Goal: Information Seeking & Learning: Learn about a topic

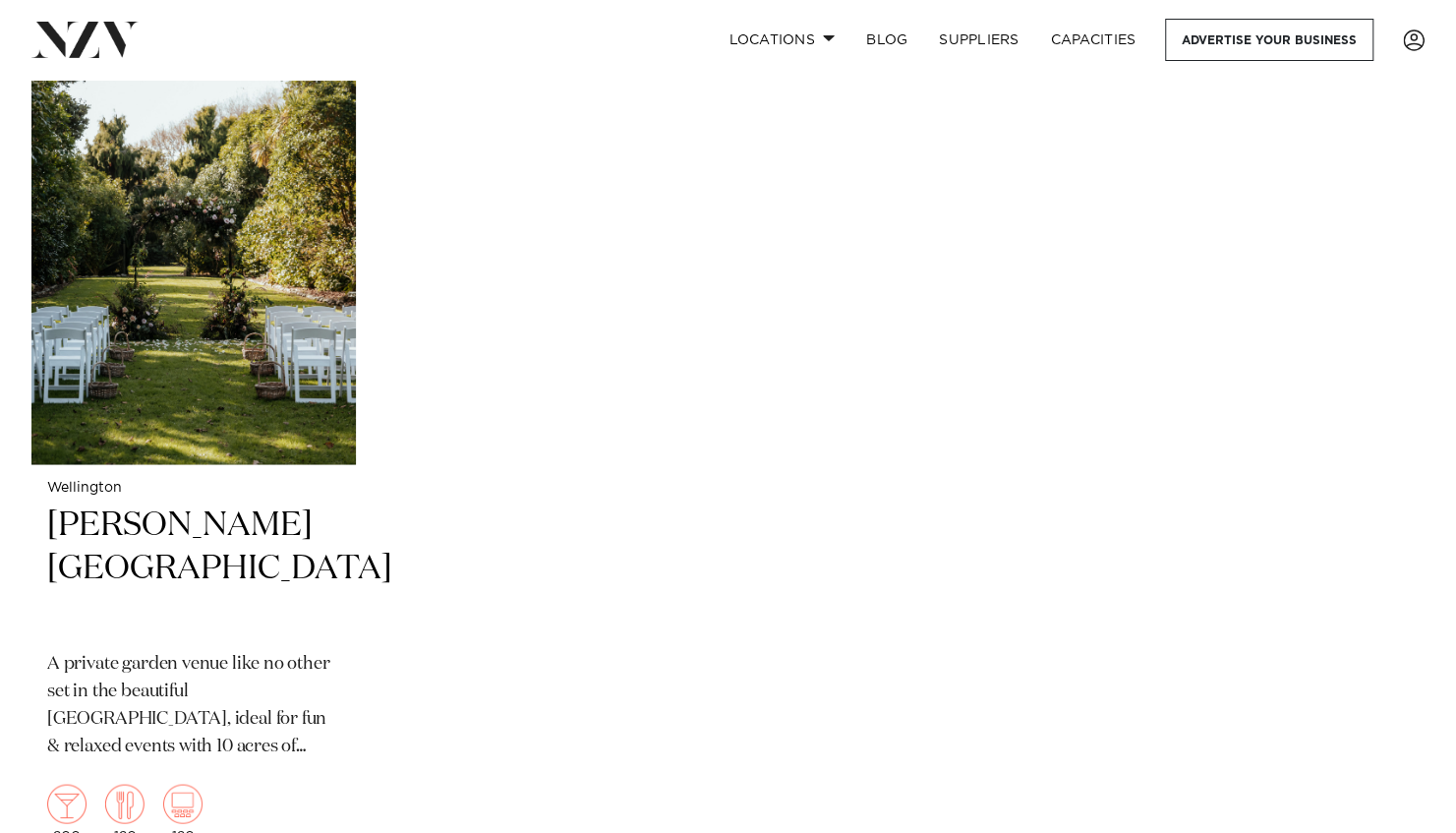
scroll to position [6196, 0]
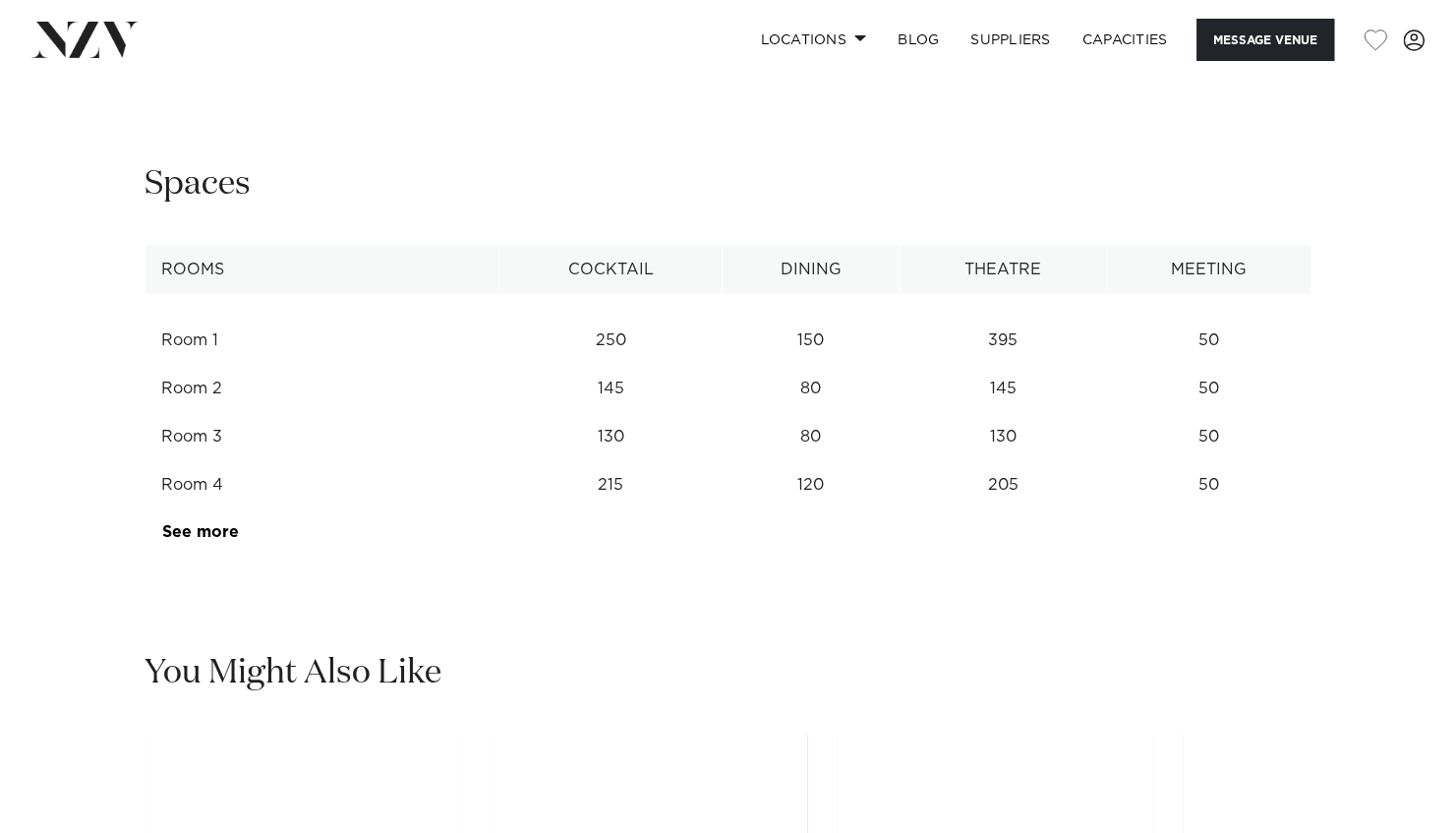
scroll to position [2754, 0]
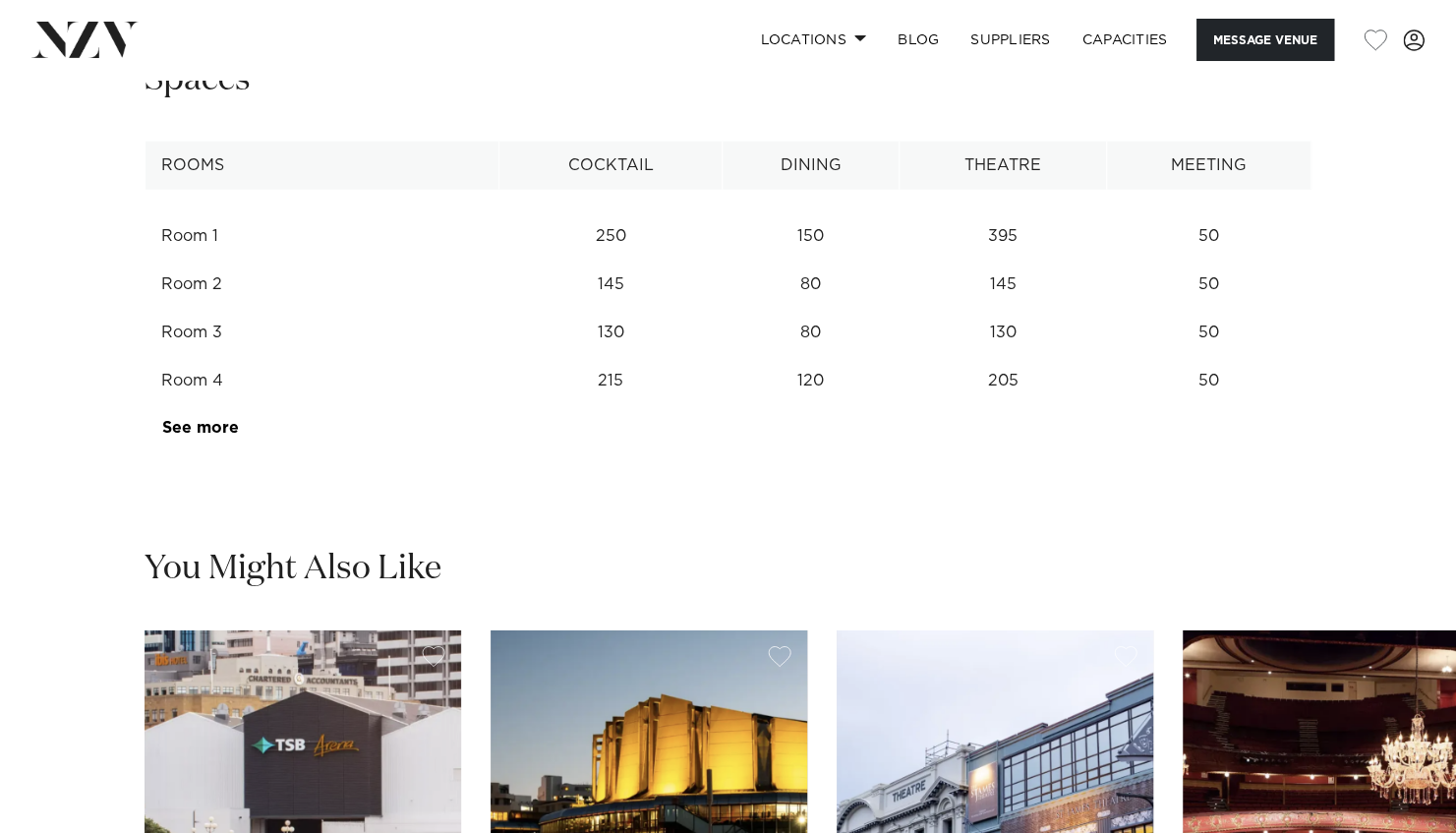
click at [234, 426] on link "See more" at bounding box center [239, 427] width 154 height 16
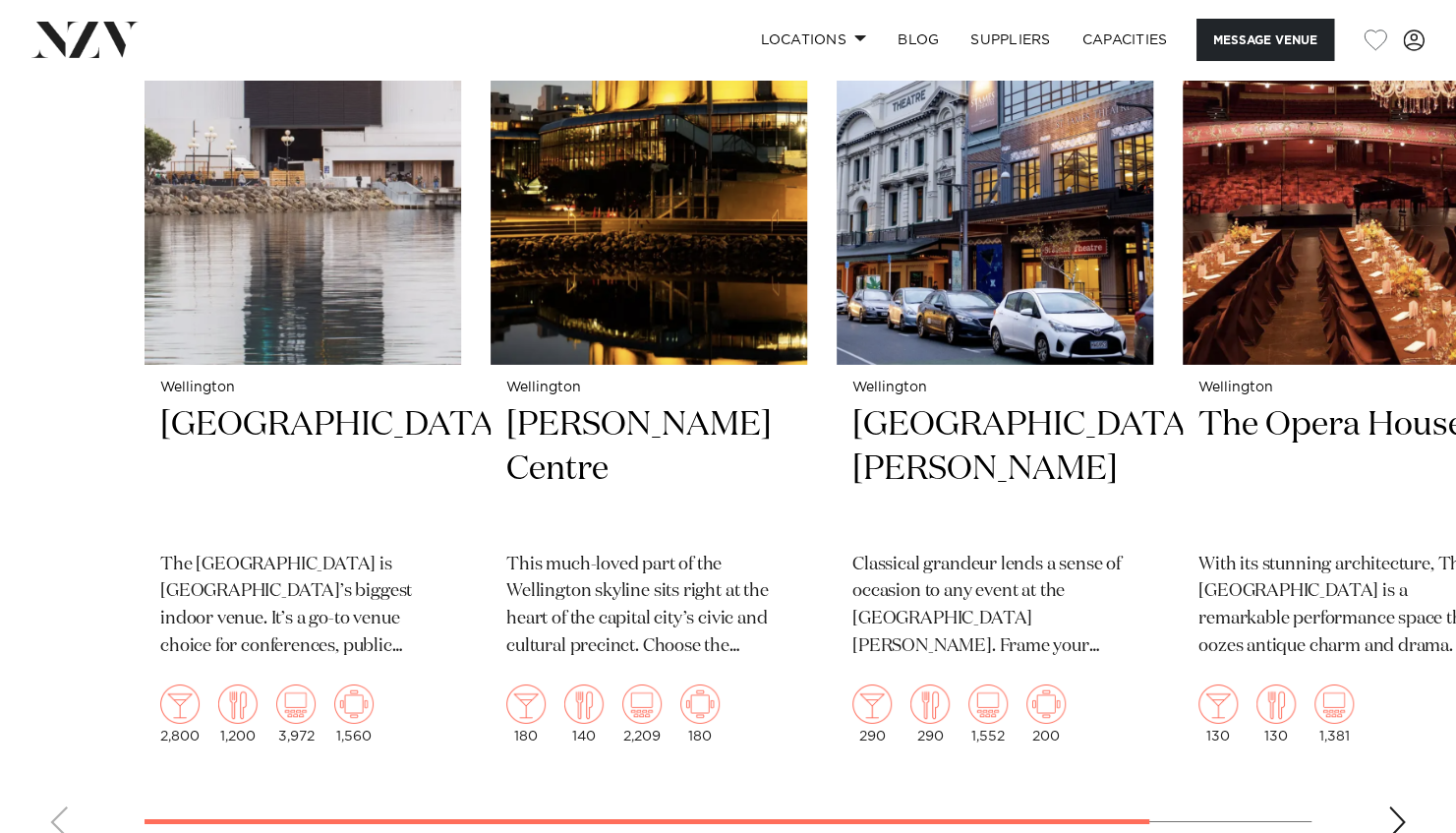
scroll to position [3246, 0]
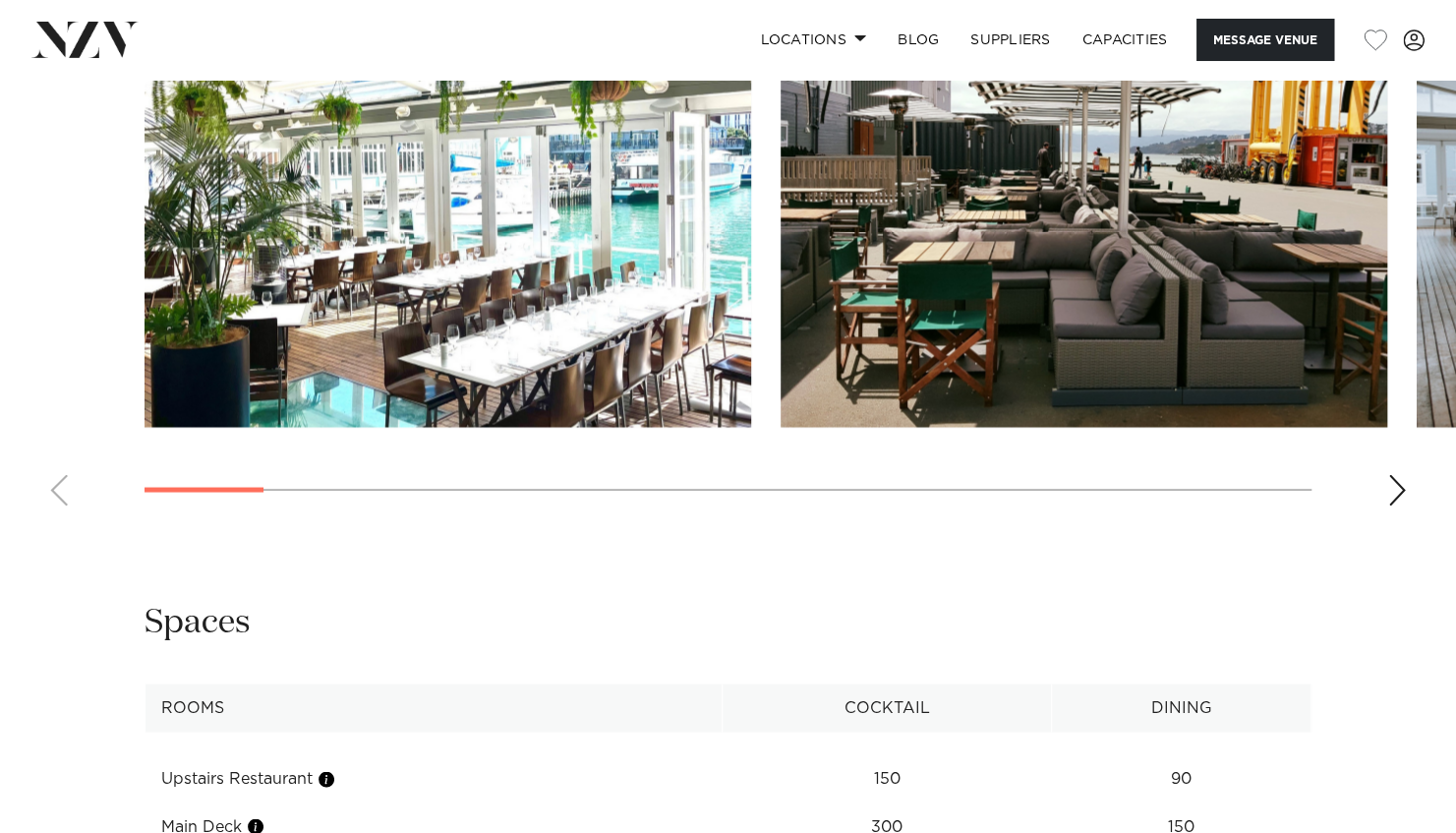
scroll to position [2022, 0]
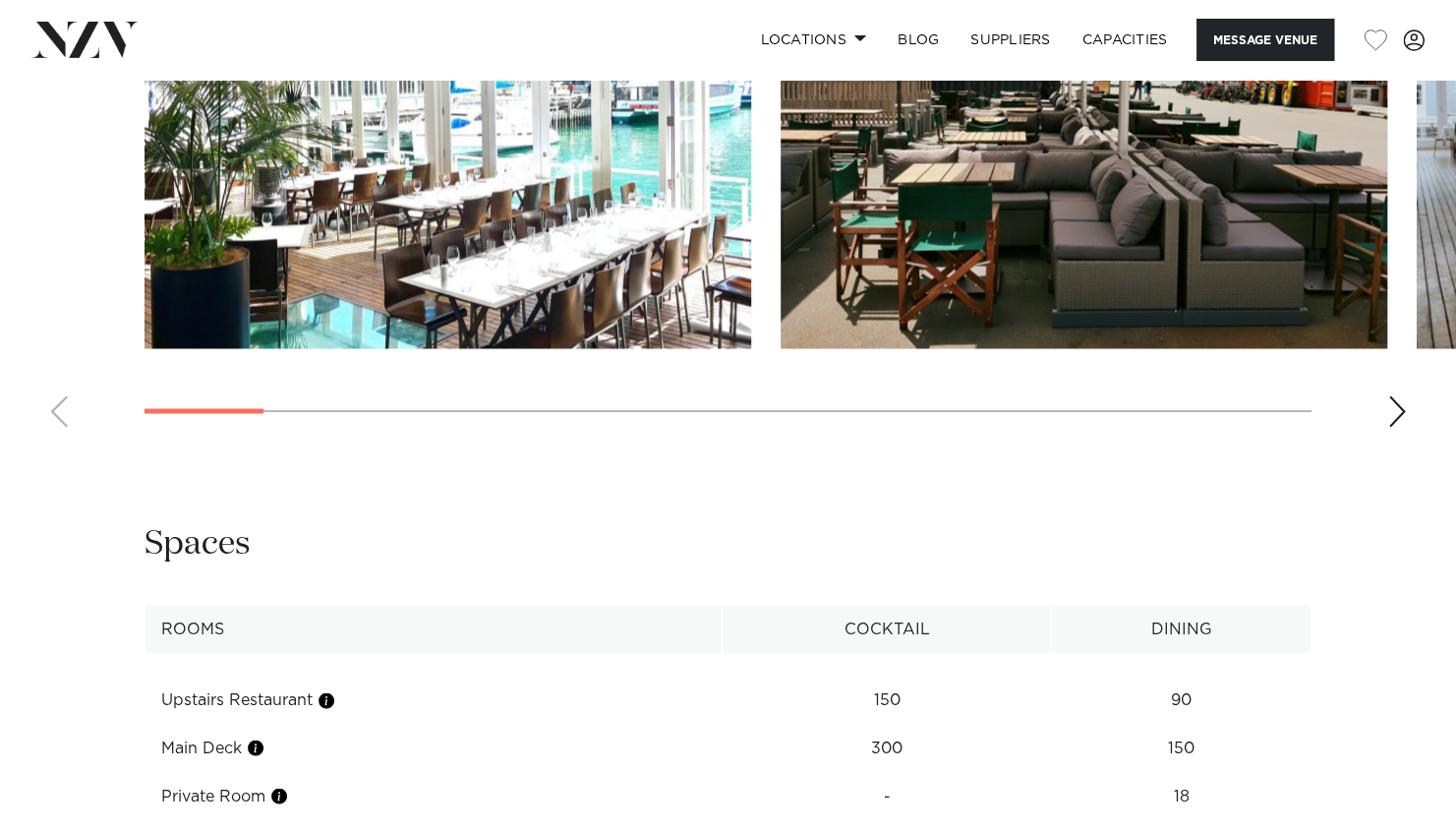
click at [1401, 407] on div "Next slide" at bounding box center [1397, 412] width 20 height 32
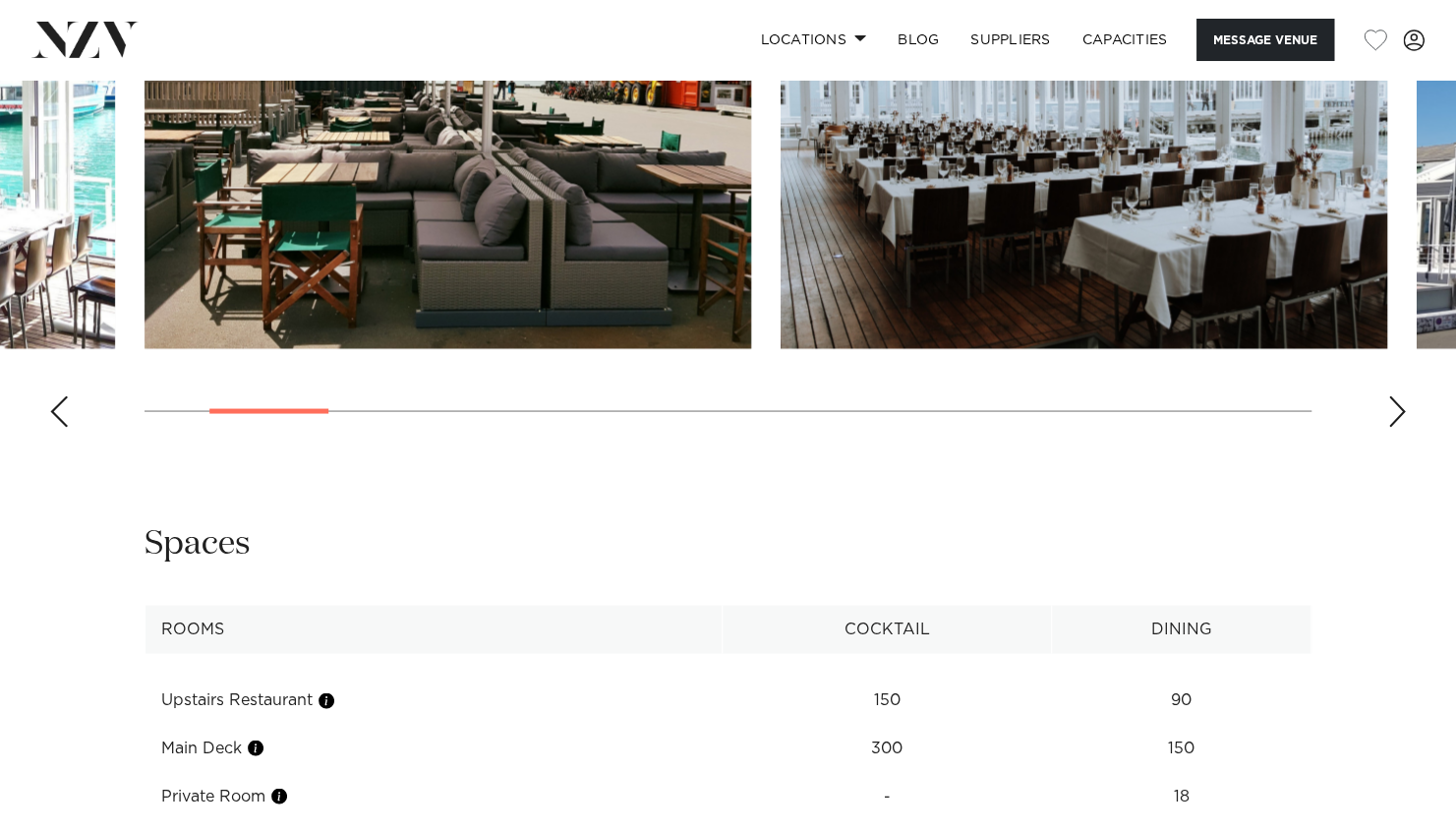
click at [1401, 407] on div "Next slide" at bounding box center [1397, 412] width 20 height 32
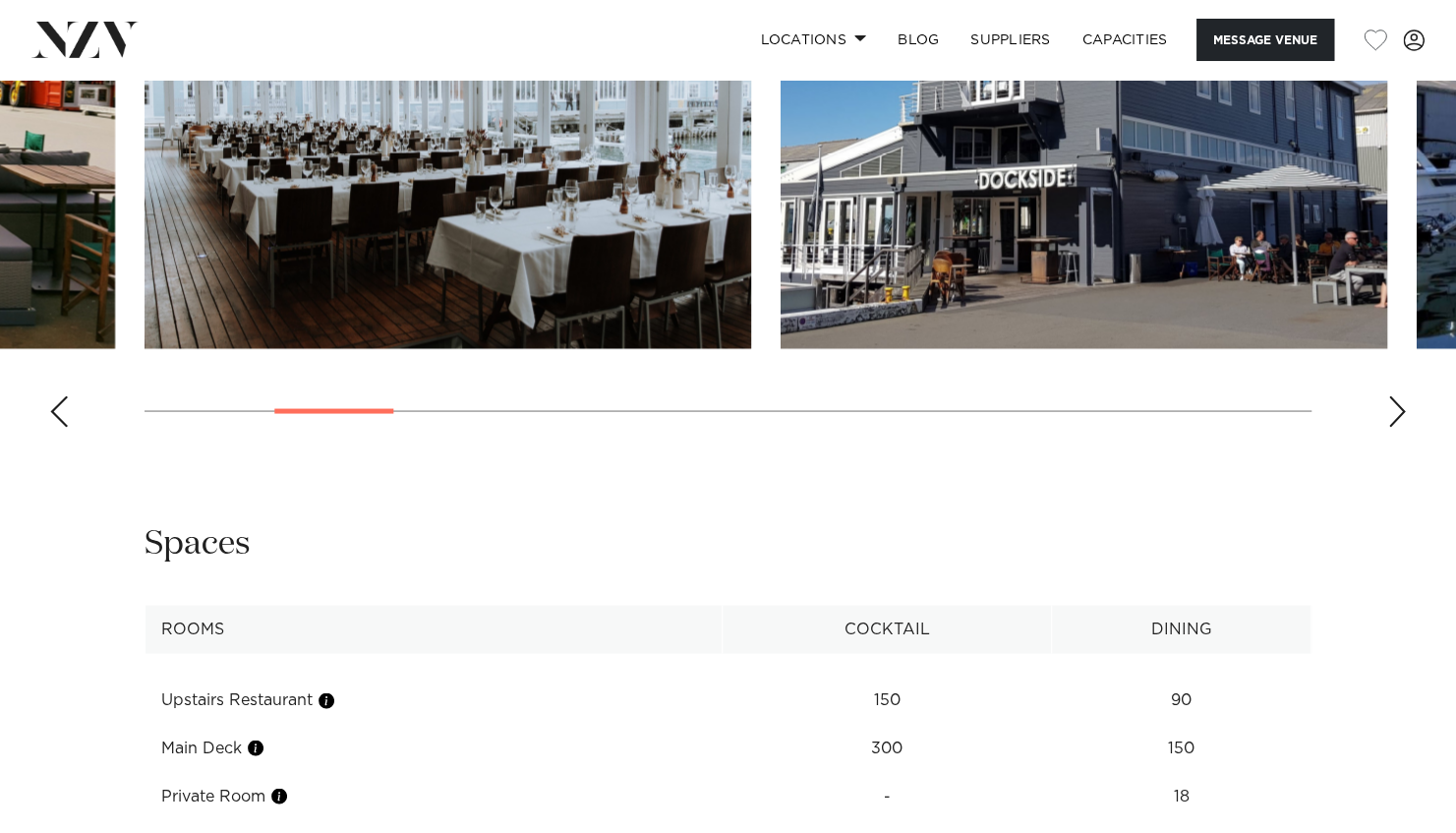
click at [1401, 407] on div "Next slide" at bounding box center [1397, 412] width 20 height 32
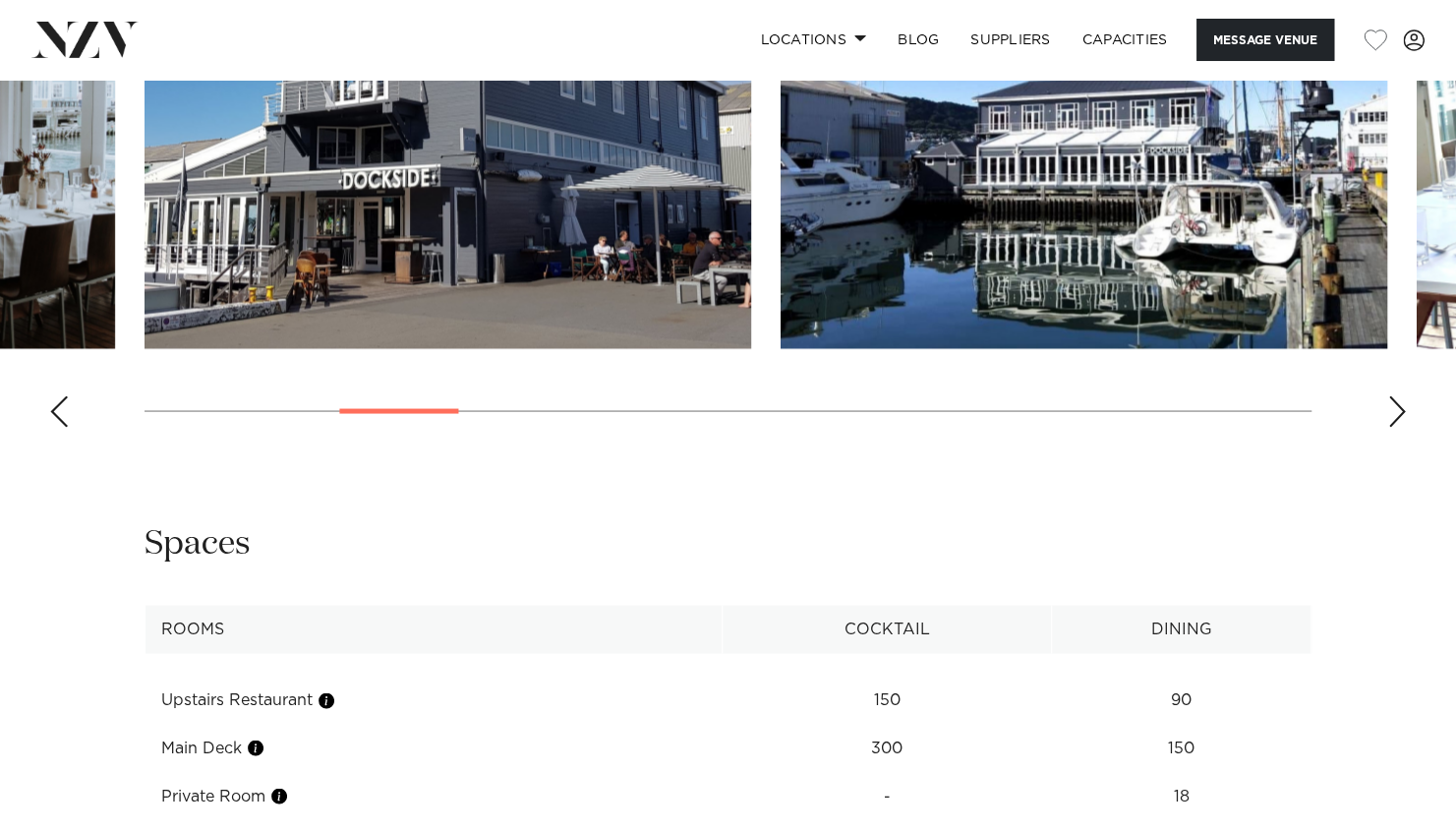
click at [1401, 407] on div "Next slide" at bounding box center [1397, 412] width 20 height 32
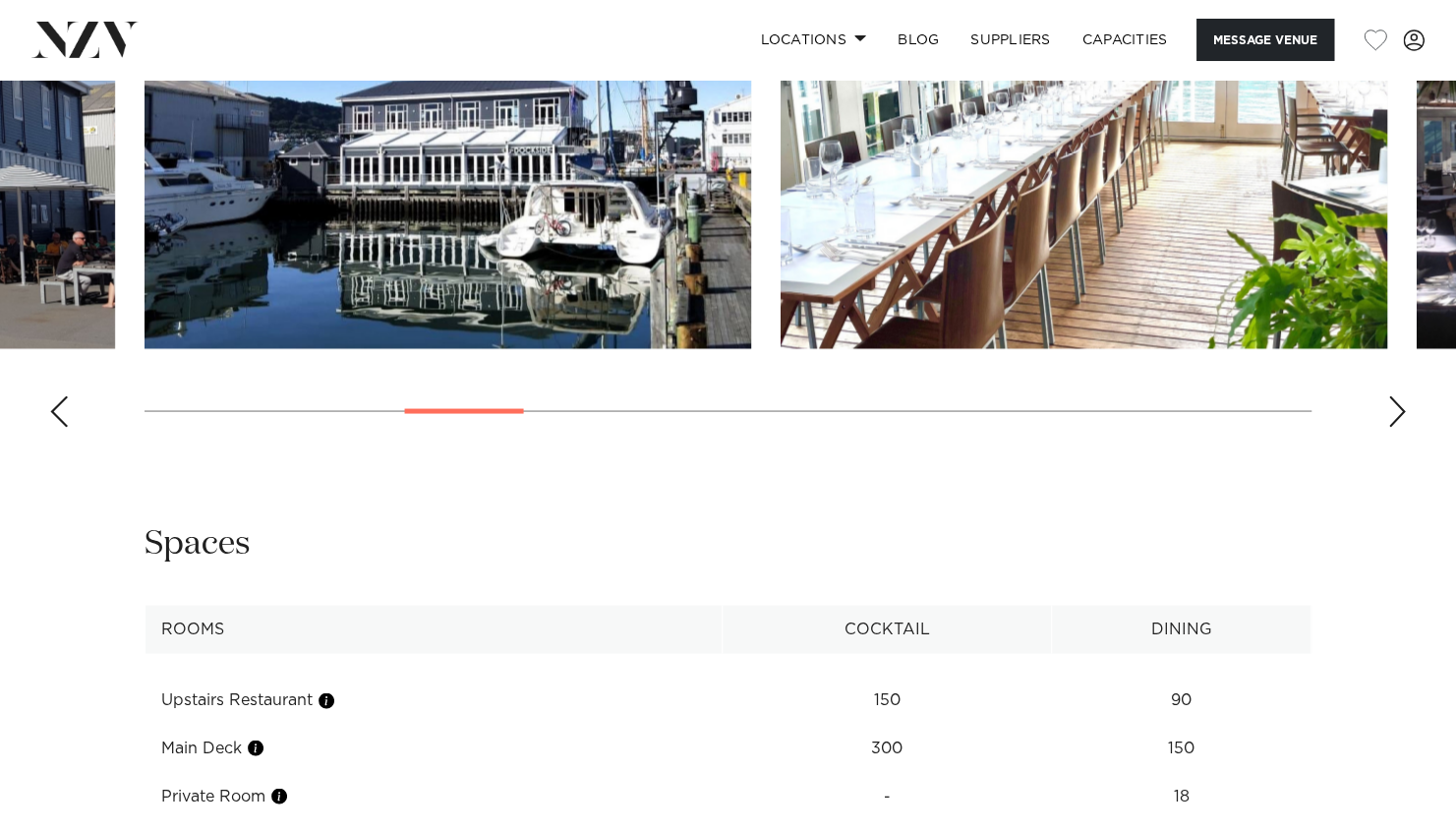
scroll to position [1826, 0]
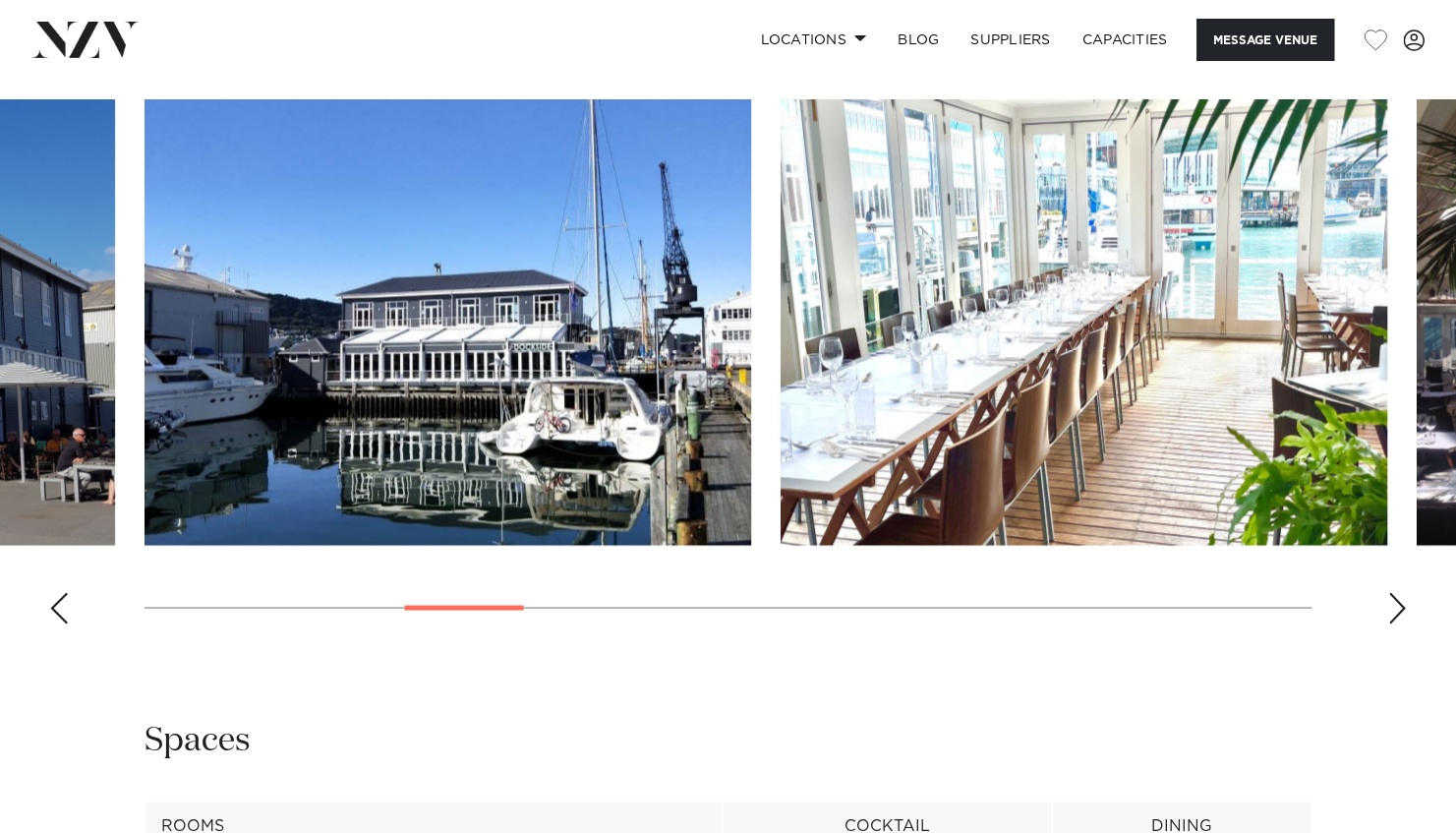
click at [1401, 600] on div "Next slide" at bounding box center [1397, 608] width 20 height 32
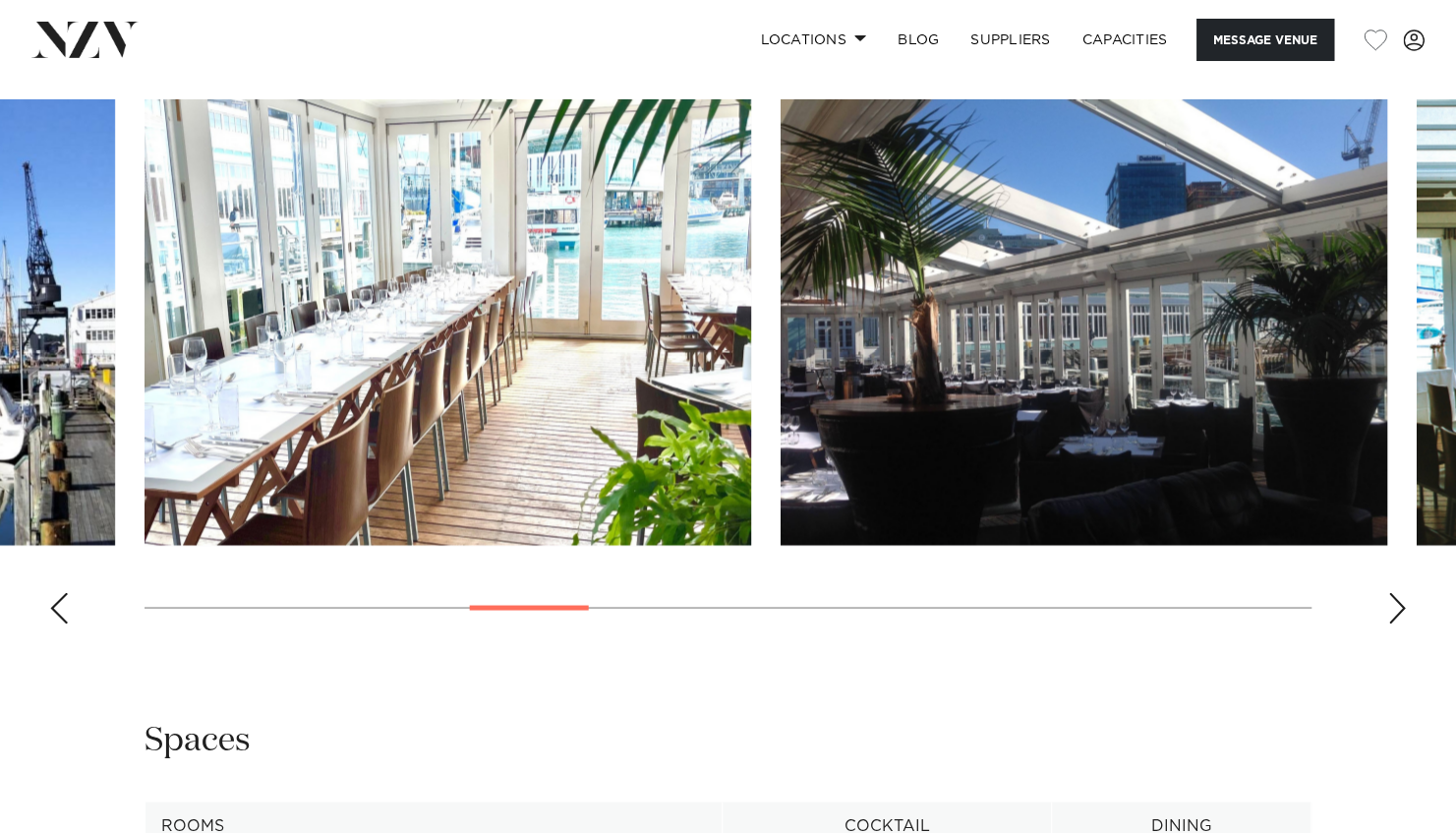
click at [1401, 600] on div "Next slide" at bounding box center [1397, 608] width 20 height 32
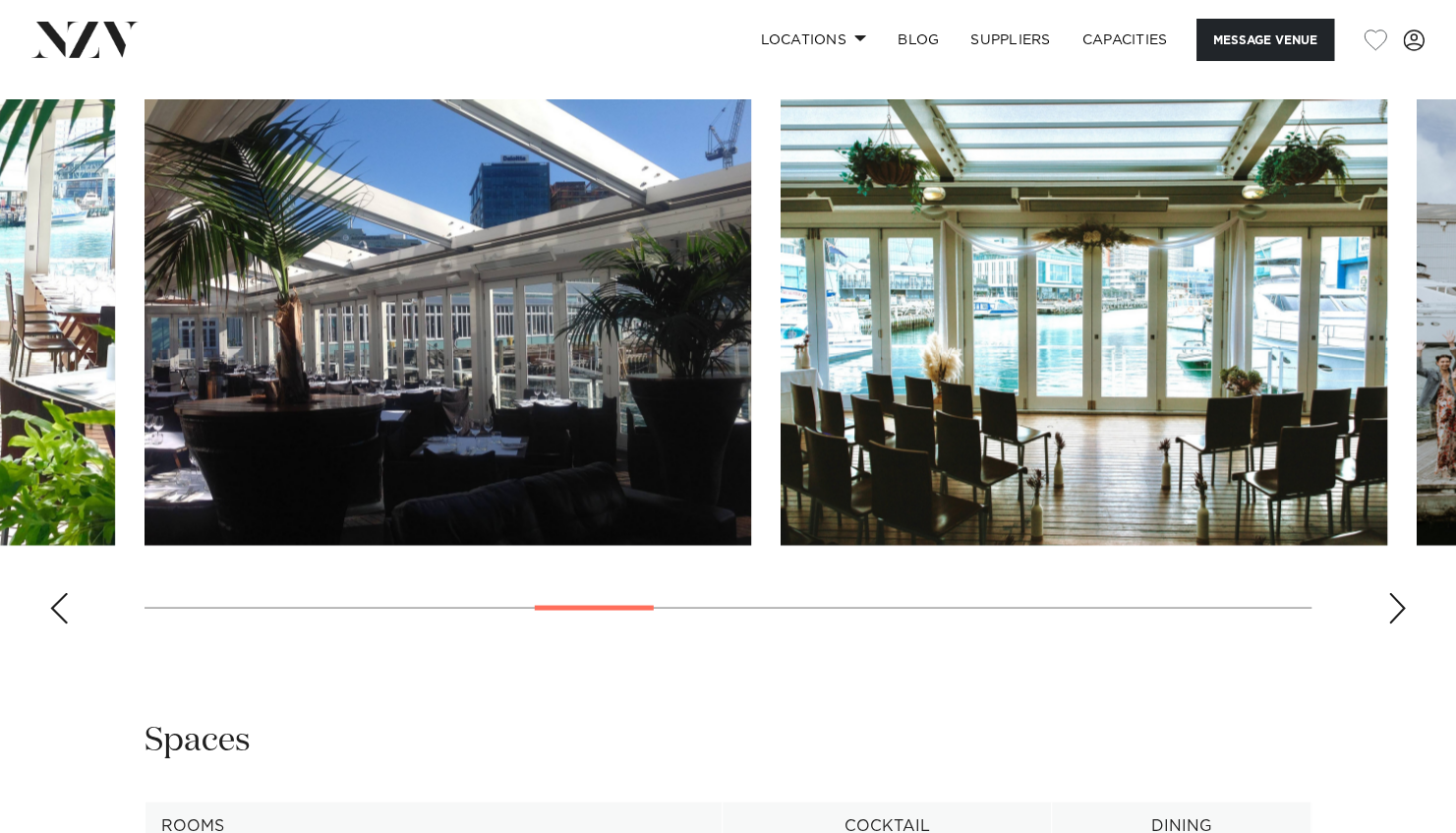
click at [1401, 600] on div "Next slide" at bounding box center [1397, 608] width 20 height 32
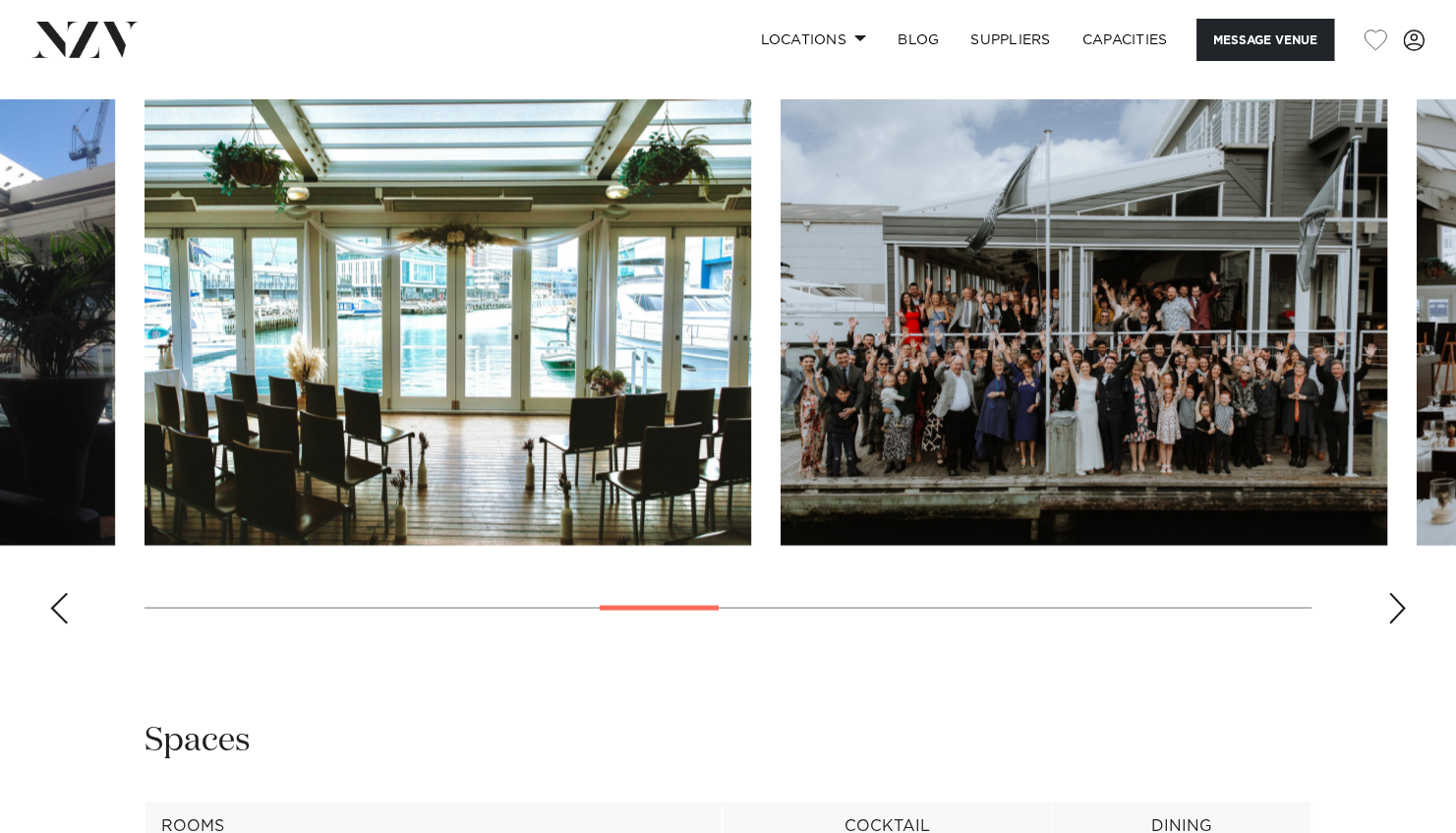
click at [1401, 599] on div "Next slide" at bounding box center [1397, 608] width 20 height 32
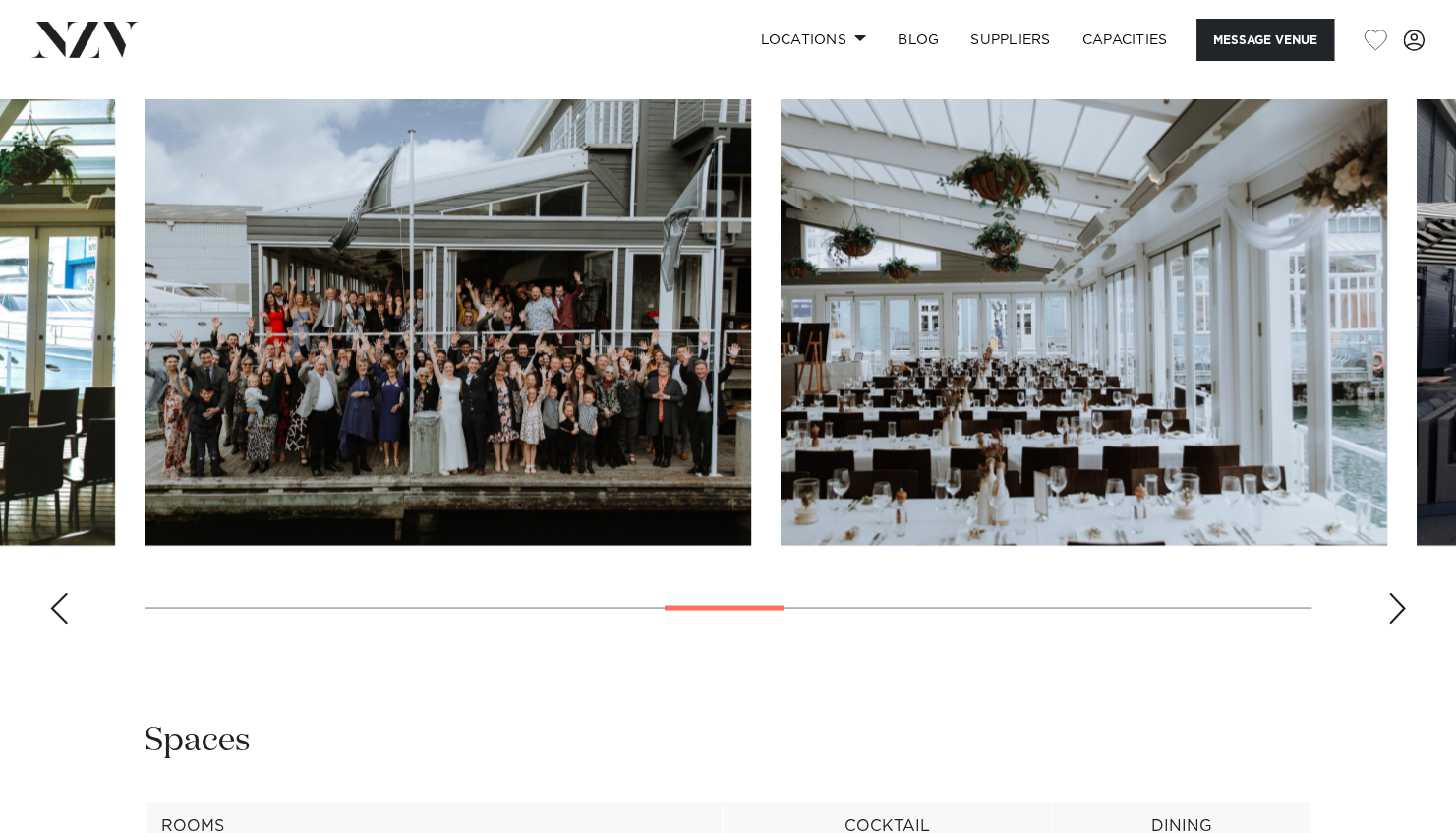
click at [1401, 599] on div "Next slide" at bounding box center [1397, 608] width 20 height 32
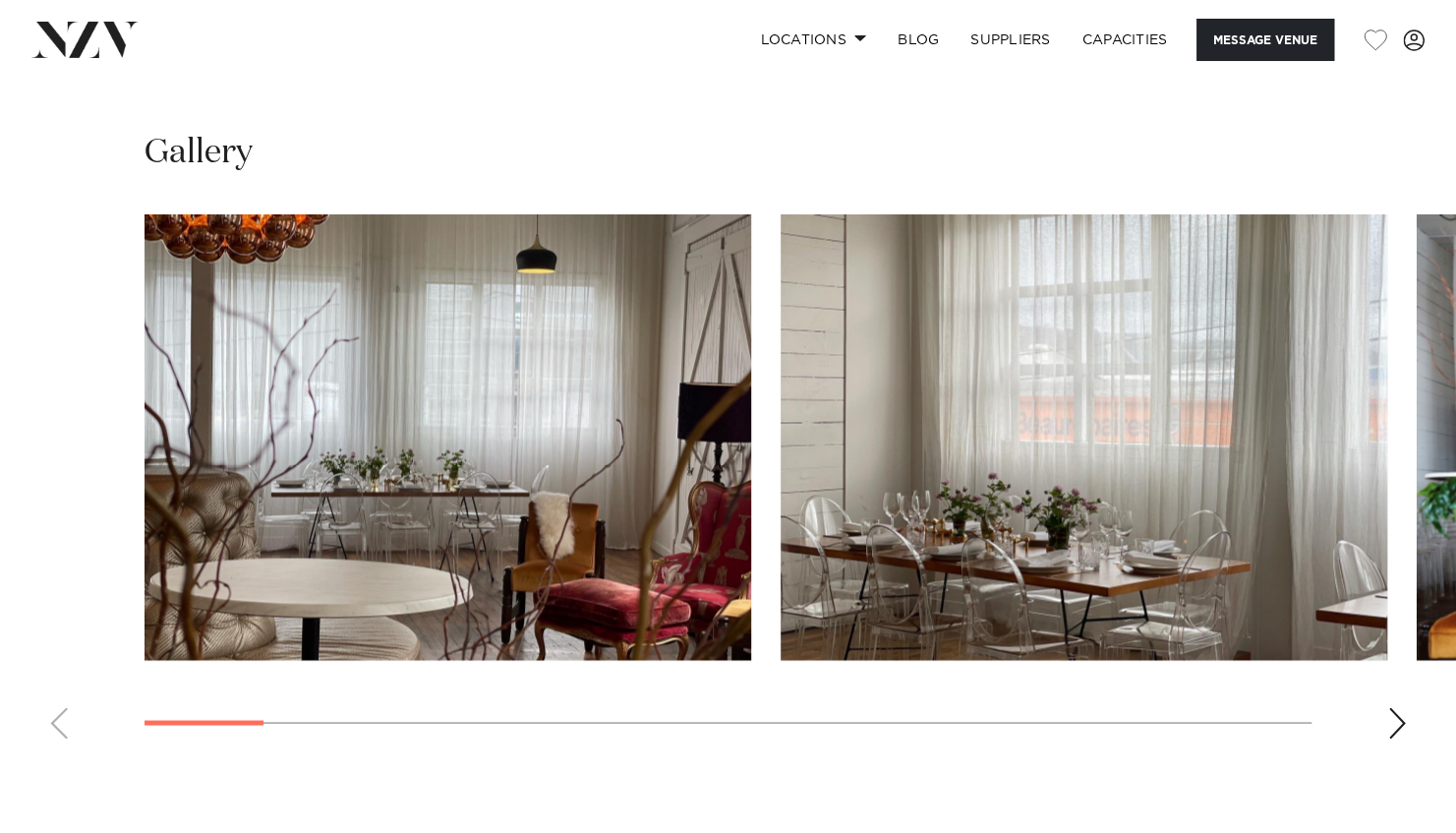
scroll to position [1868, 0]
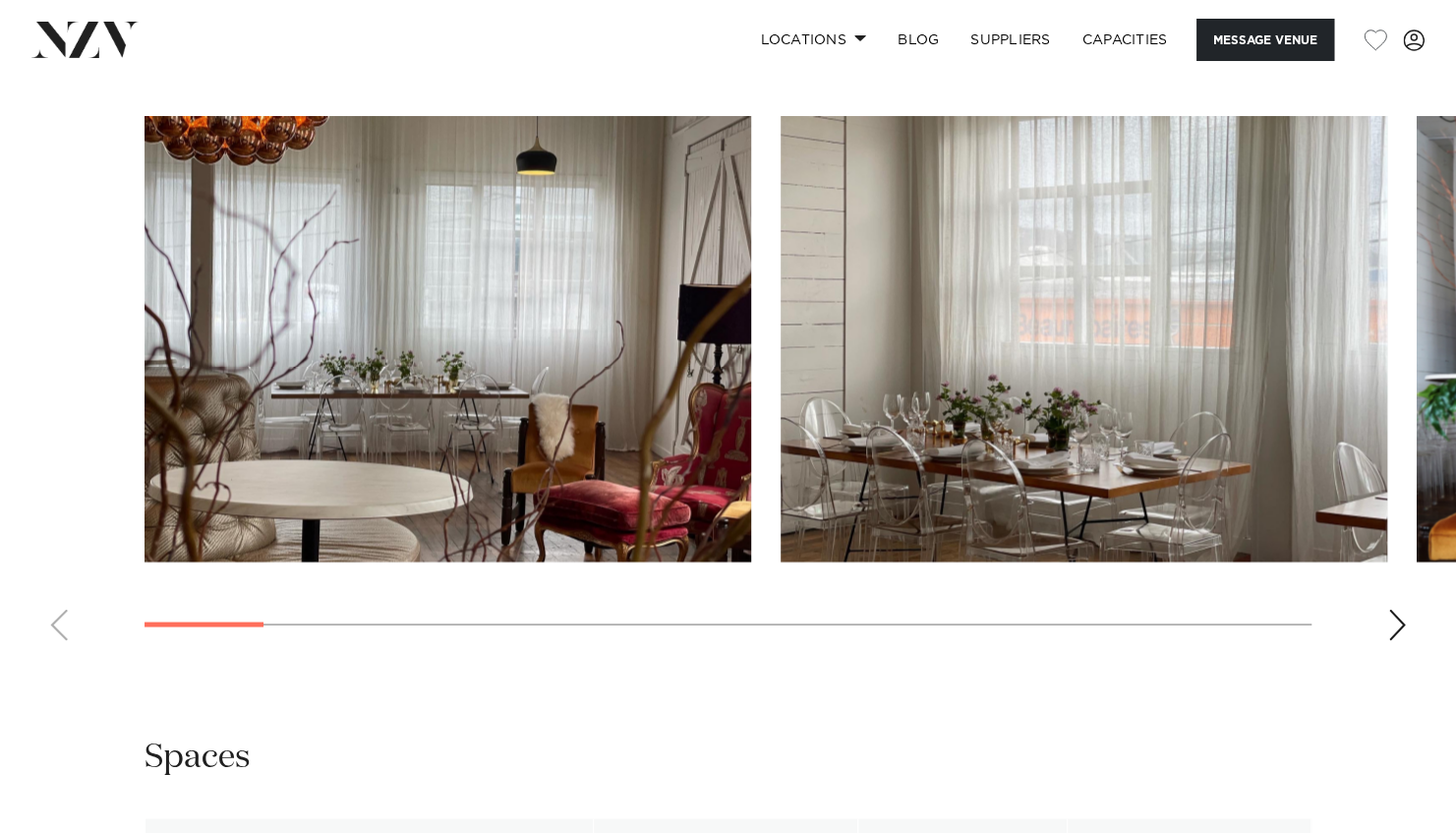
click at [1394, 630] on div "Next slide" at bounding box center [1397, 625] width 20 height 32
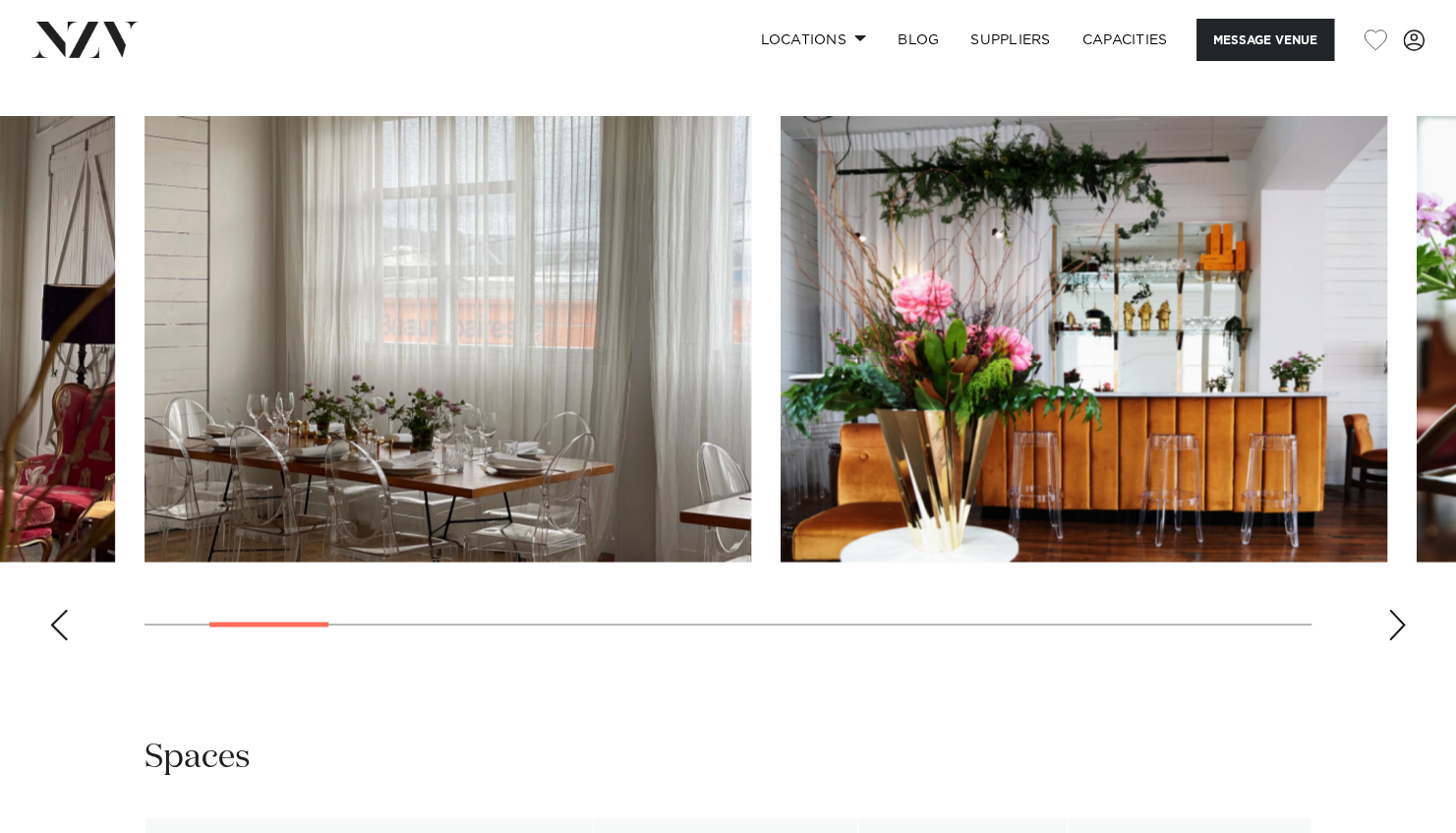
click at [1393, 630] on div "Next slide" at bounding box center [1397, 625] width 20 height 32
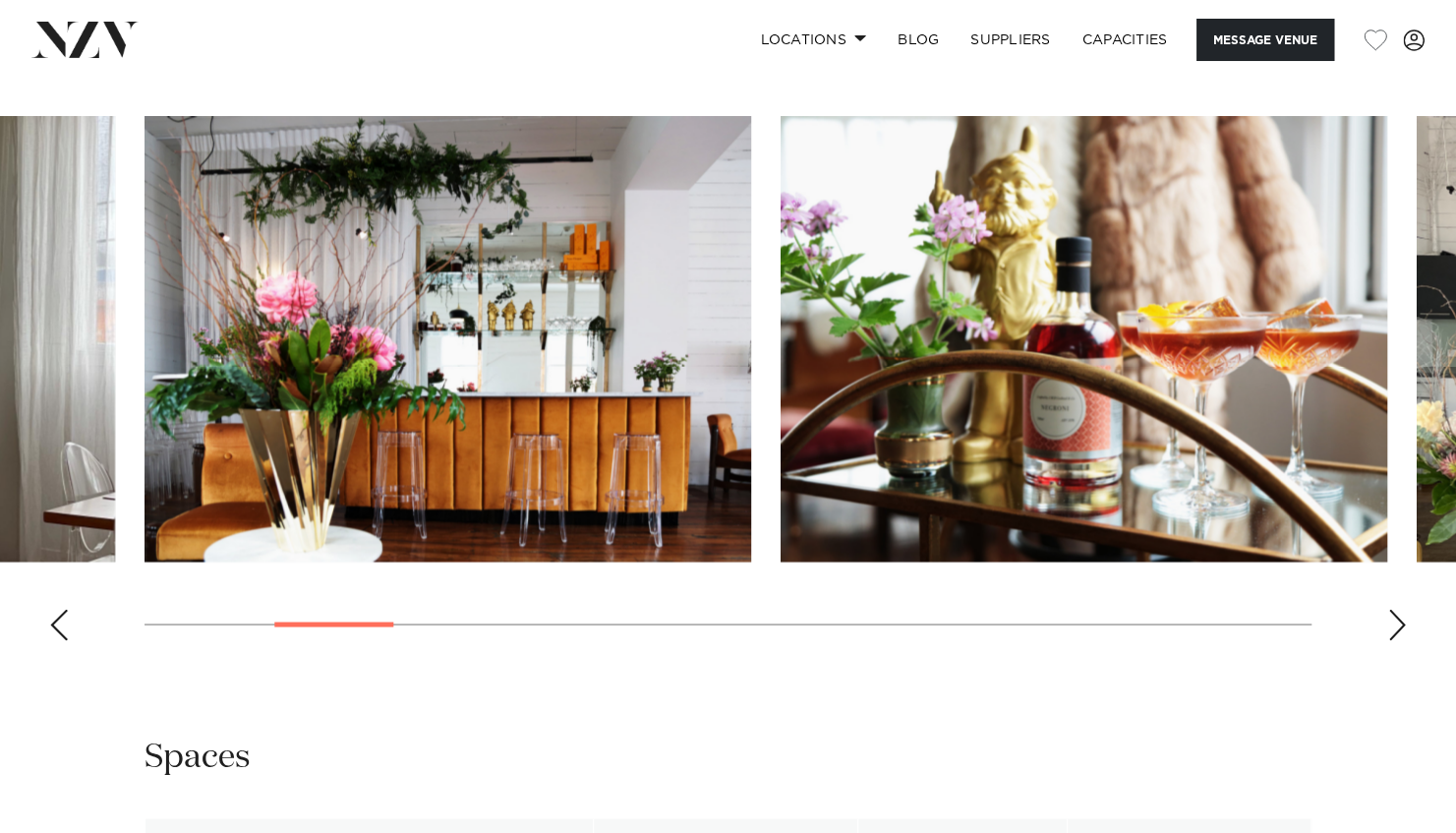
click at [1393, 630] on div "Next slide" at bounding box center [1397, 625] width 20 height 32
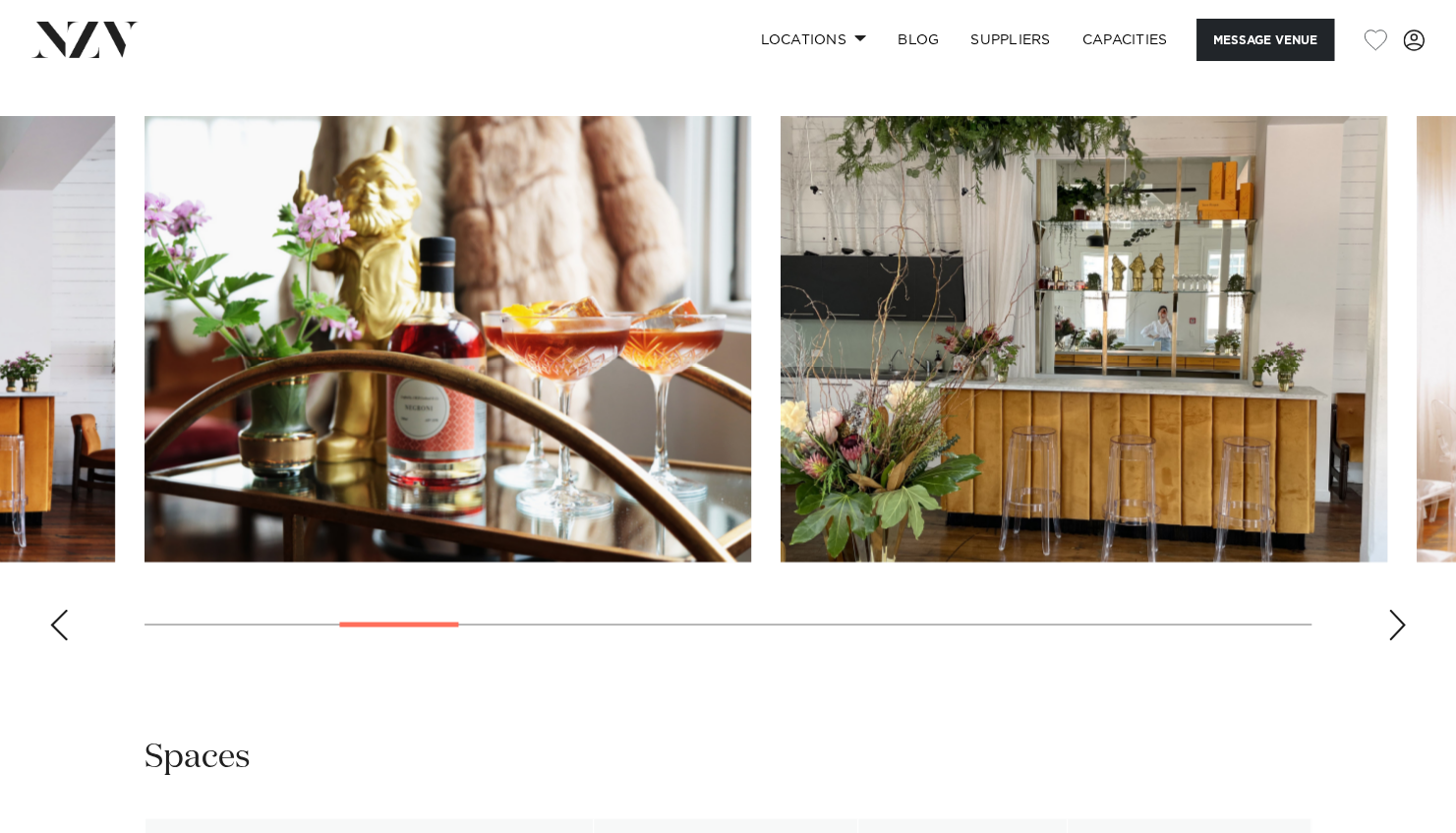
click at [1393, 630] on div "Next slide" at bounding box center [1397, 625] width 20 height 32
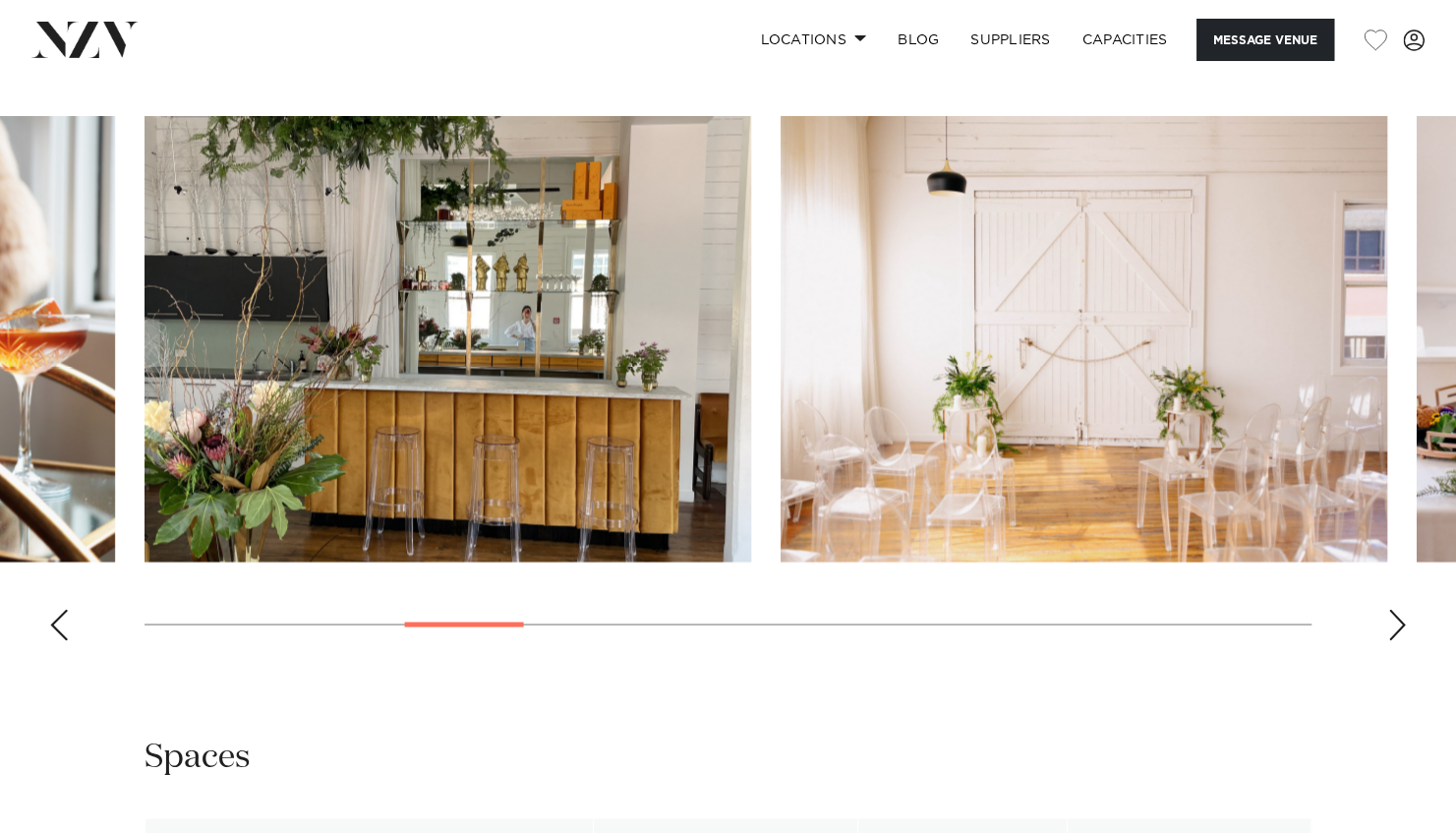
click at [1393, 629] on div "Next slide" at bounding box center [1397, 625] width 20 height 32
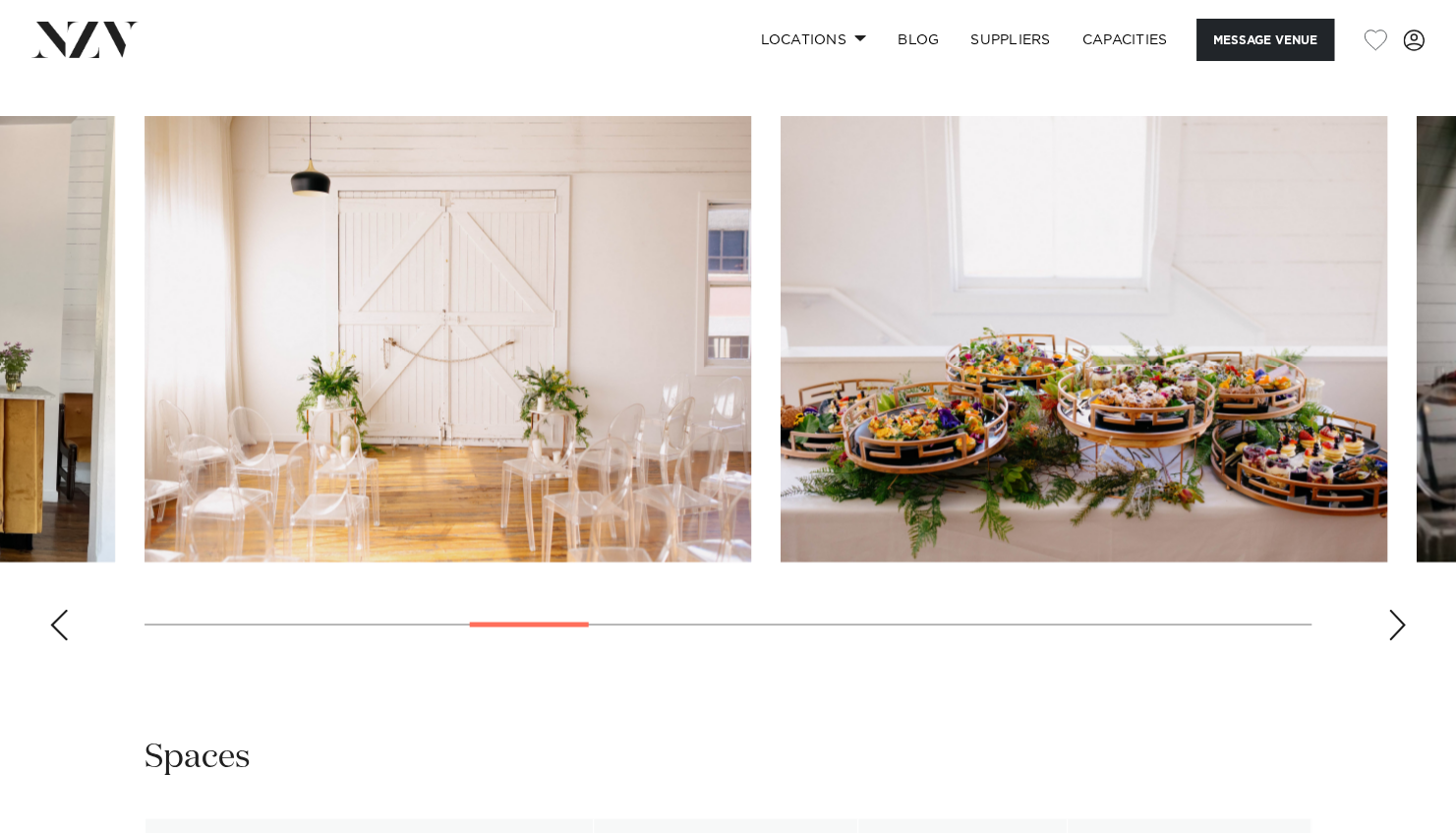
click at [1393, 629] on div "Next slide" at bounding box center [1397, 625] width 20 height 32
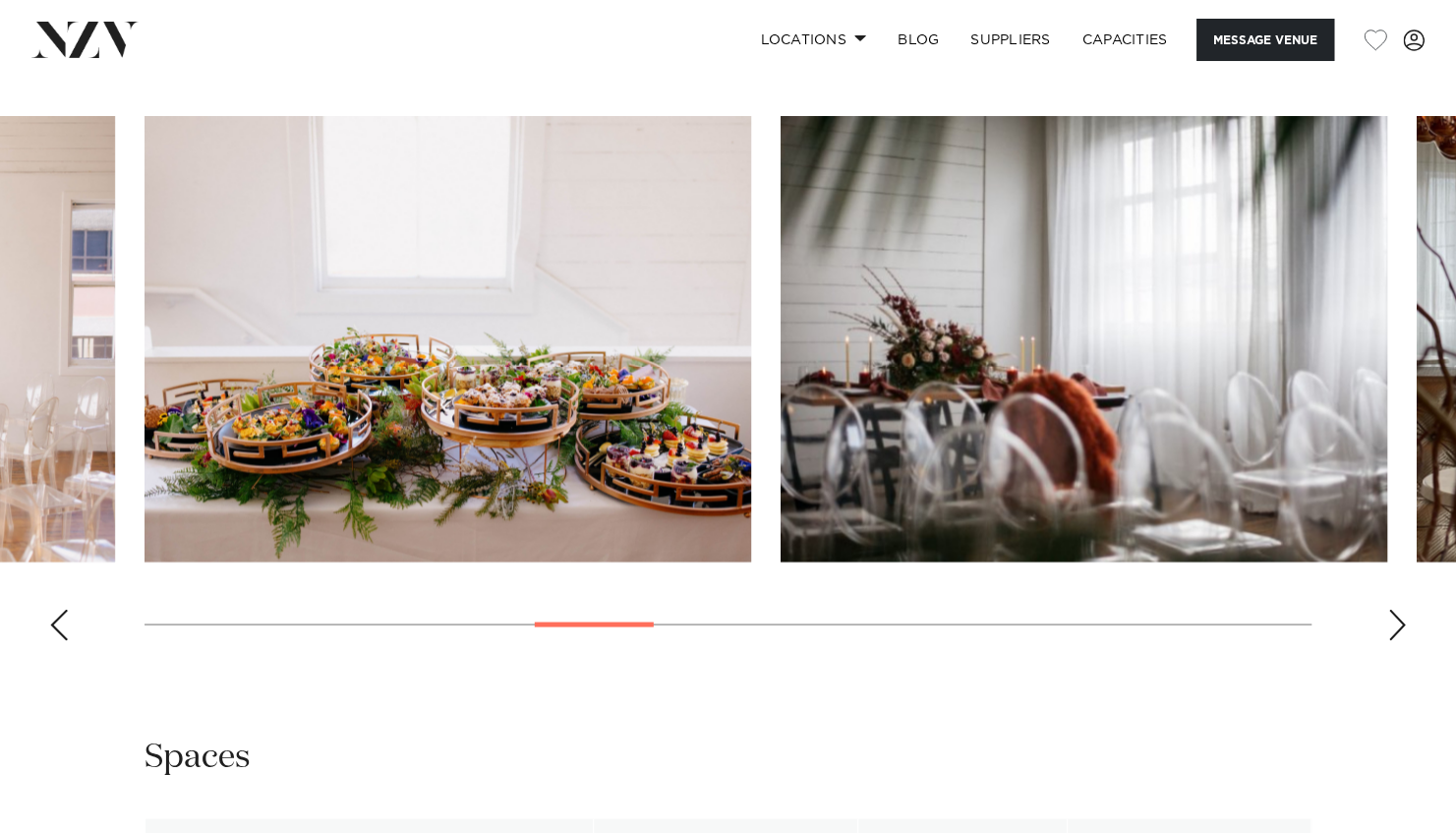
click at [1393, 629] on div "Next slide" at bounding box center [1397, 625] width 20 height 32
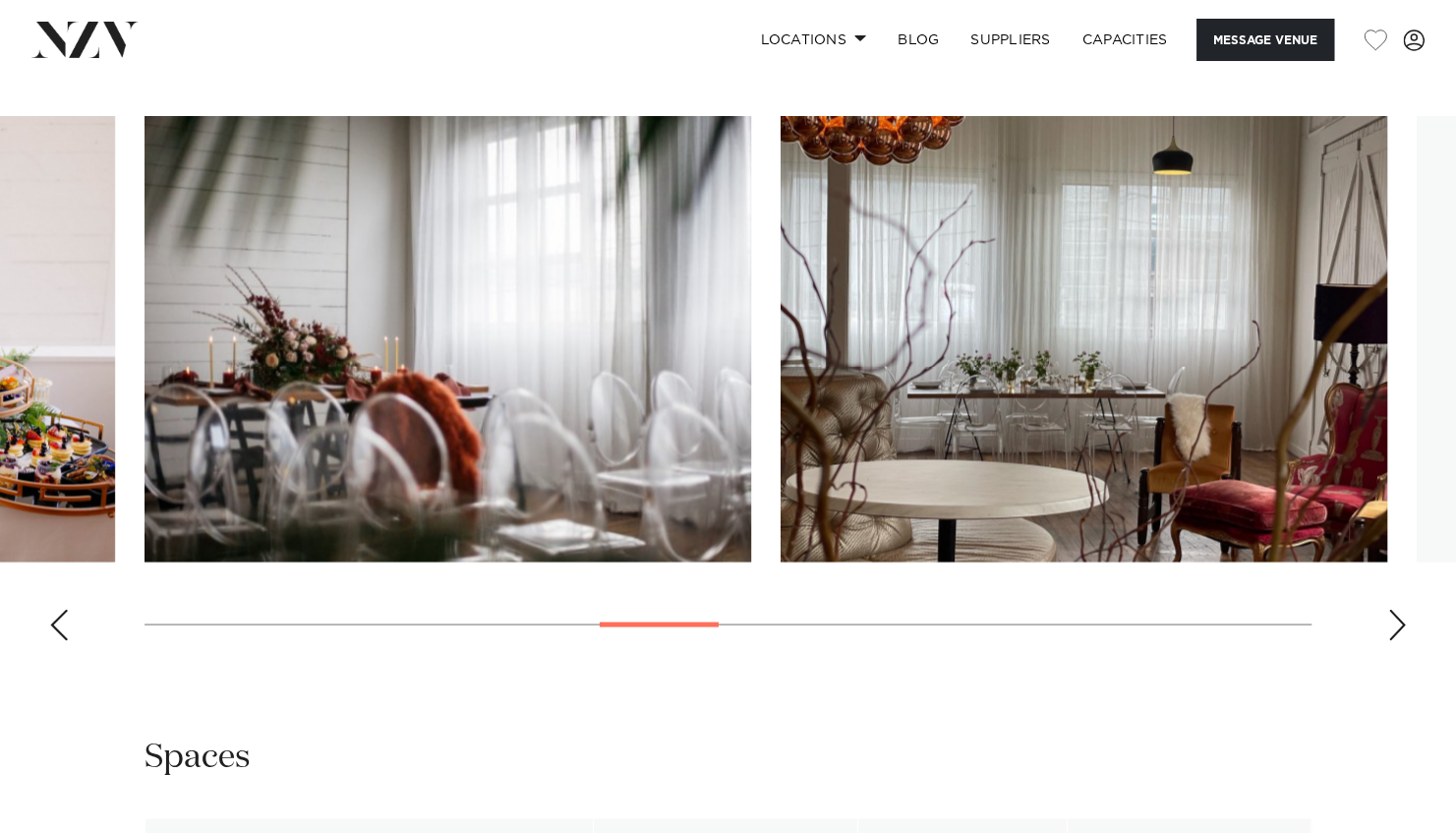
click at [1393, 629] on div "Next slide" at bounding box center [1397, 625] width 20 height 32
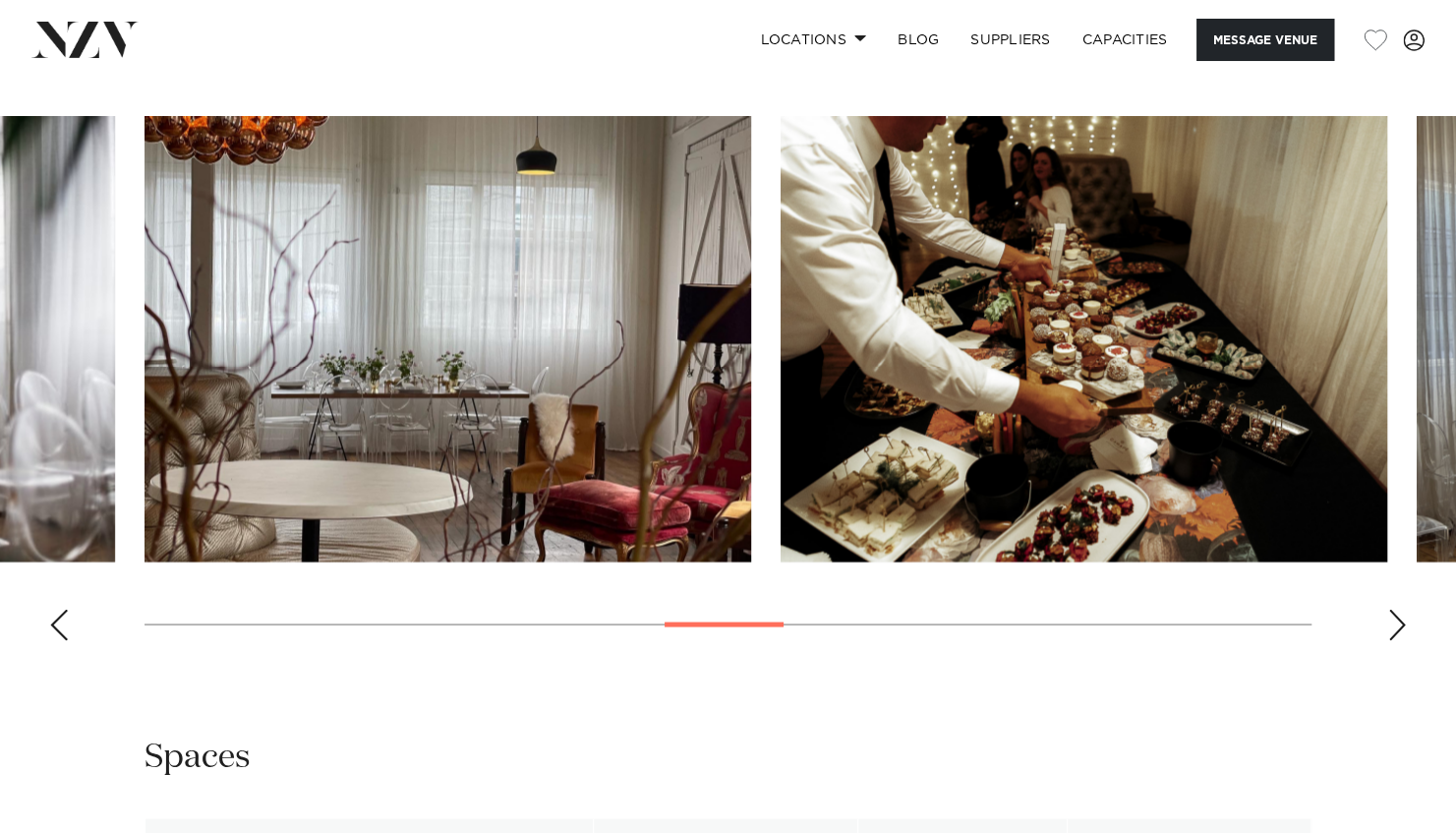
click at [1393, 629] on div "Next slide" at bounding box center [1397, 625] width 20 height 32
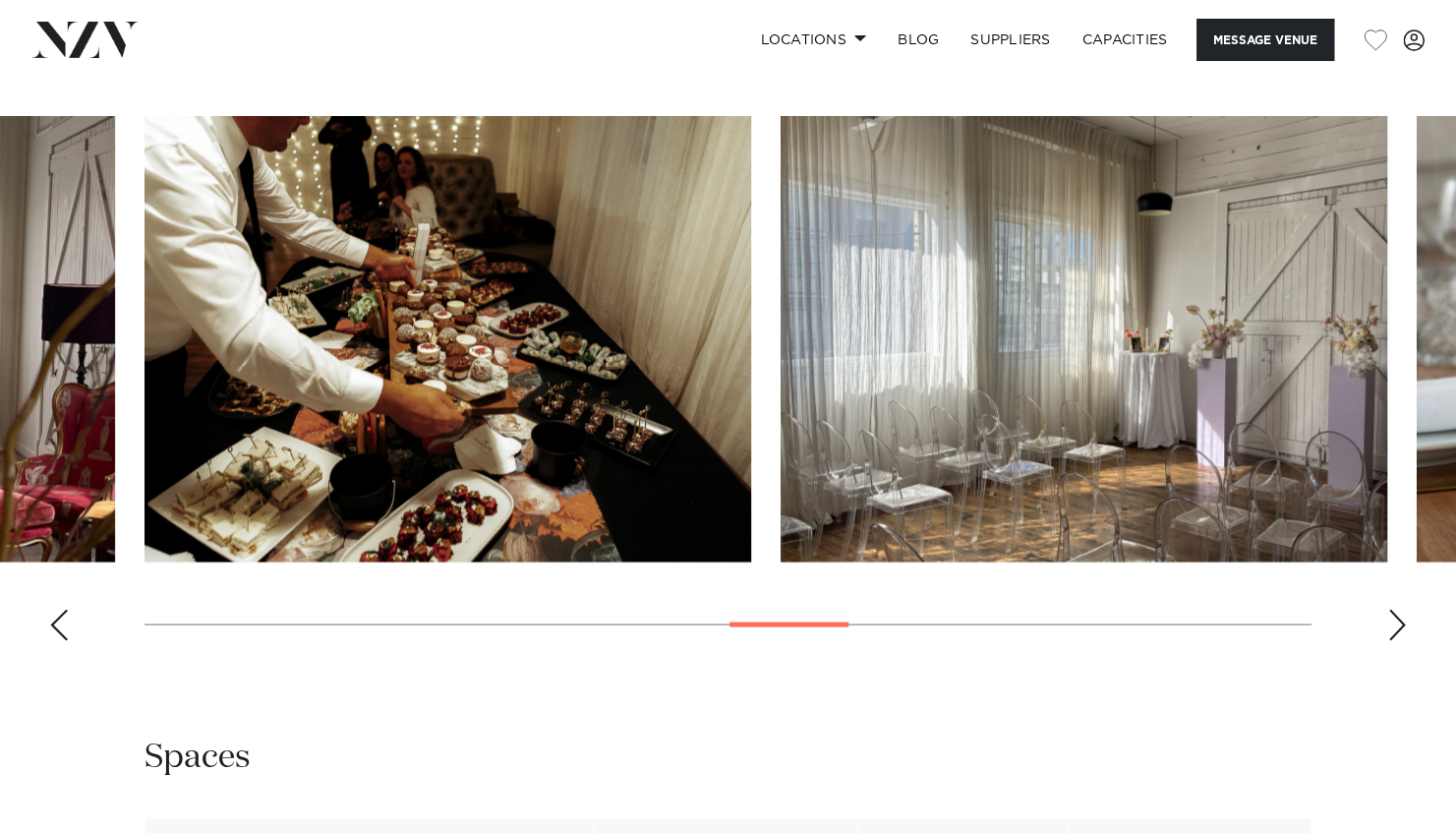
click at [1392, 628] on div "Next slide" at bounding box center [1397, 625] width 20 height 32
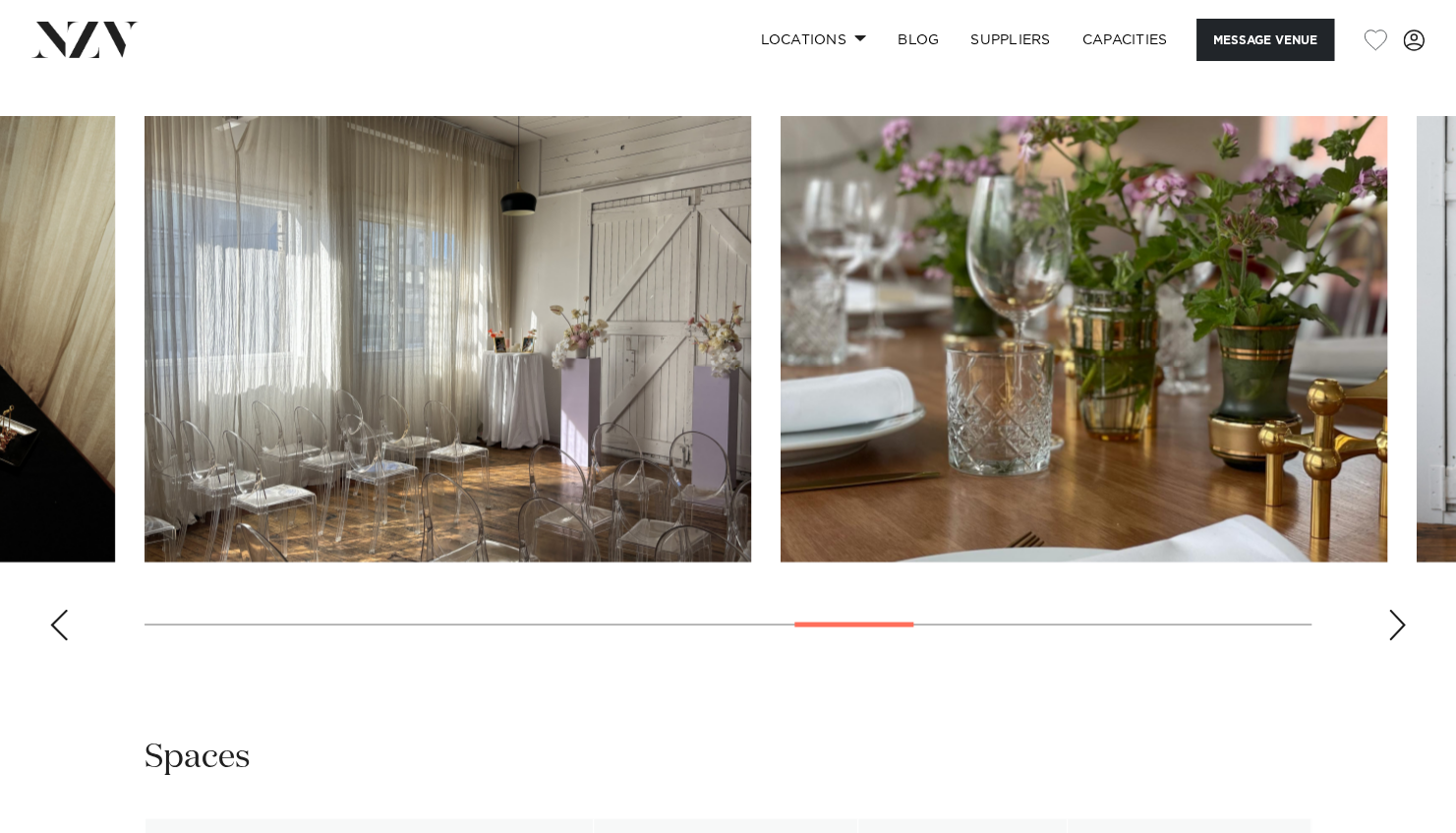
click at [1392, 628] on div "Next slide" at bounding box center [1397, 625] width 20 height 32
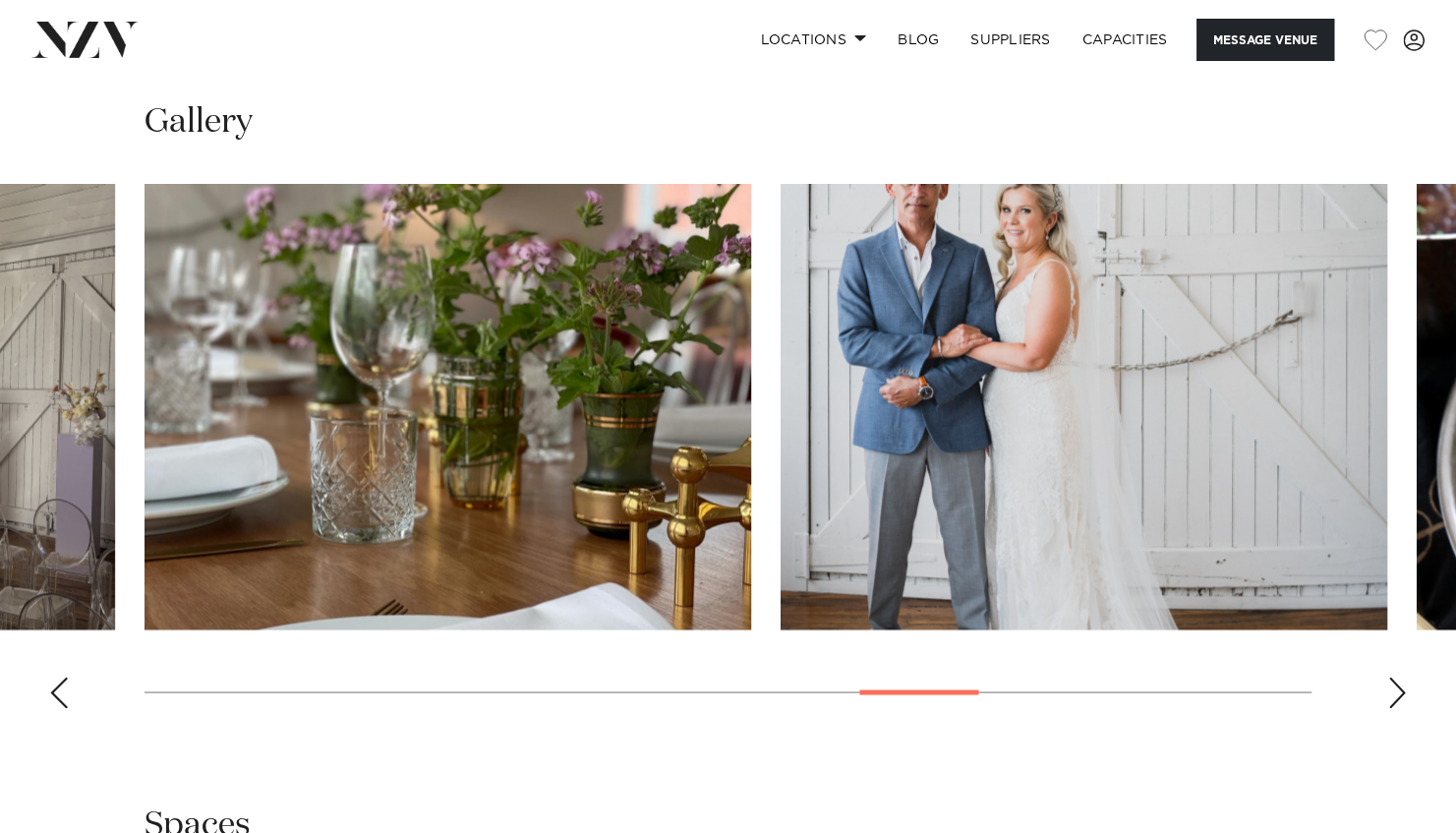
scroll to position [1770, 0]
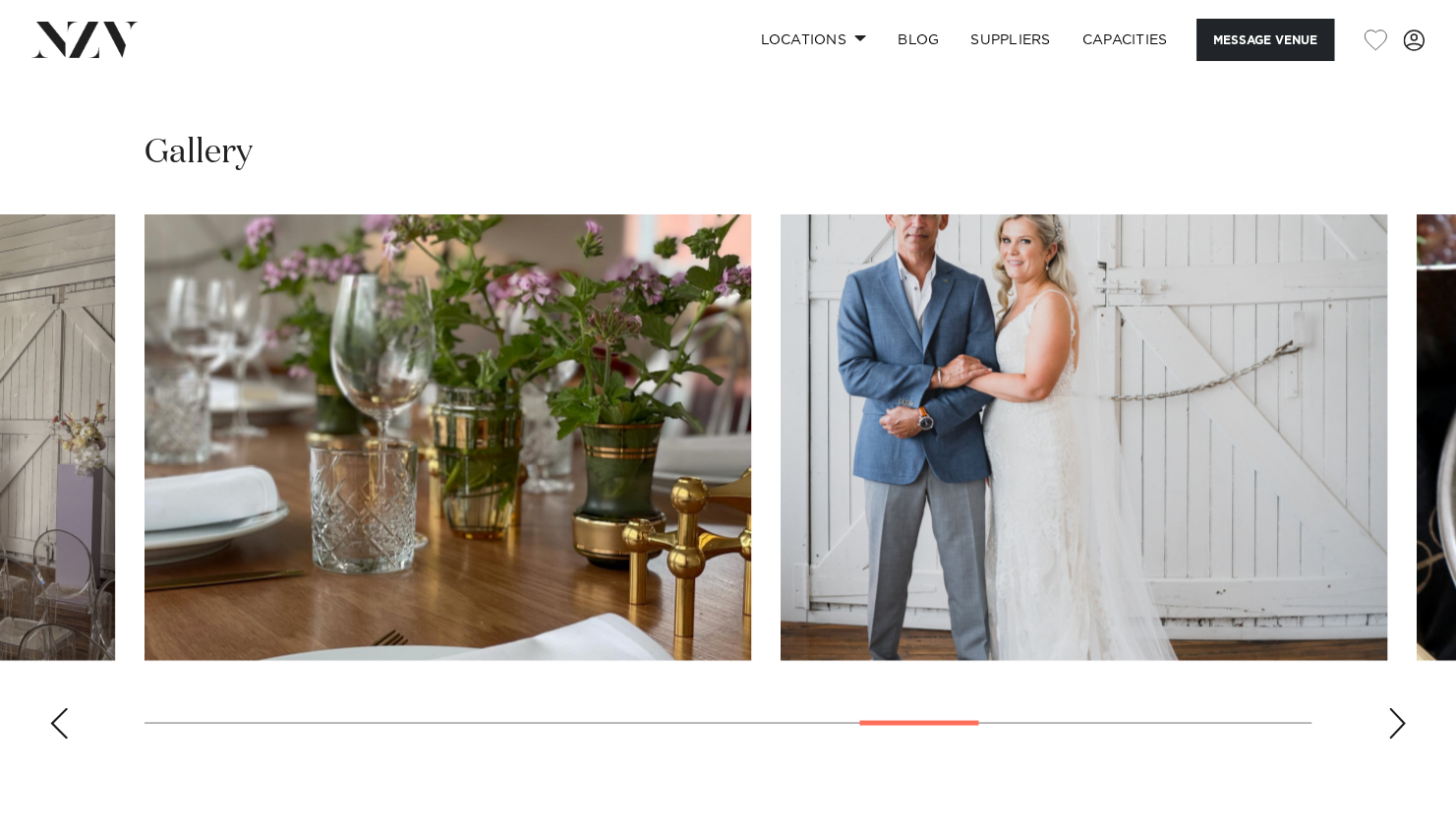
click at [1403, 732] on div "Next slide" at bounding box center [1397, 723] width 20 height 32
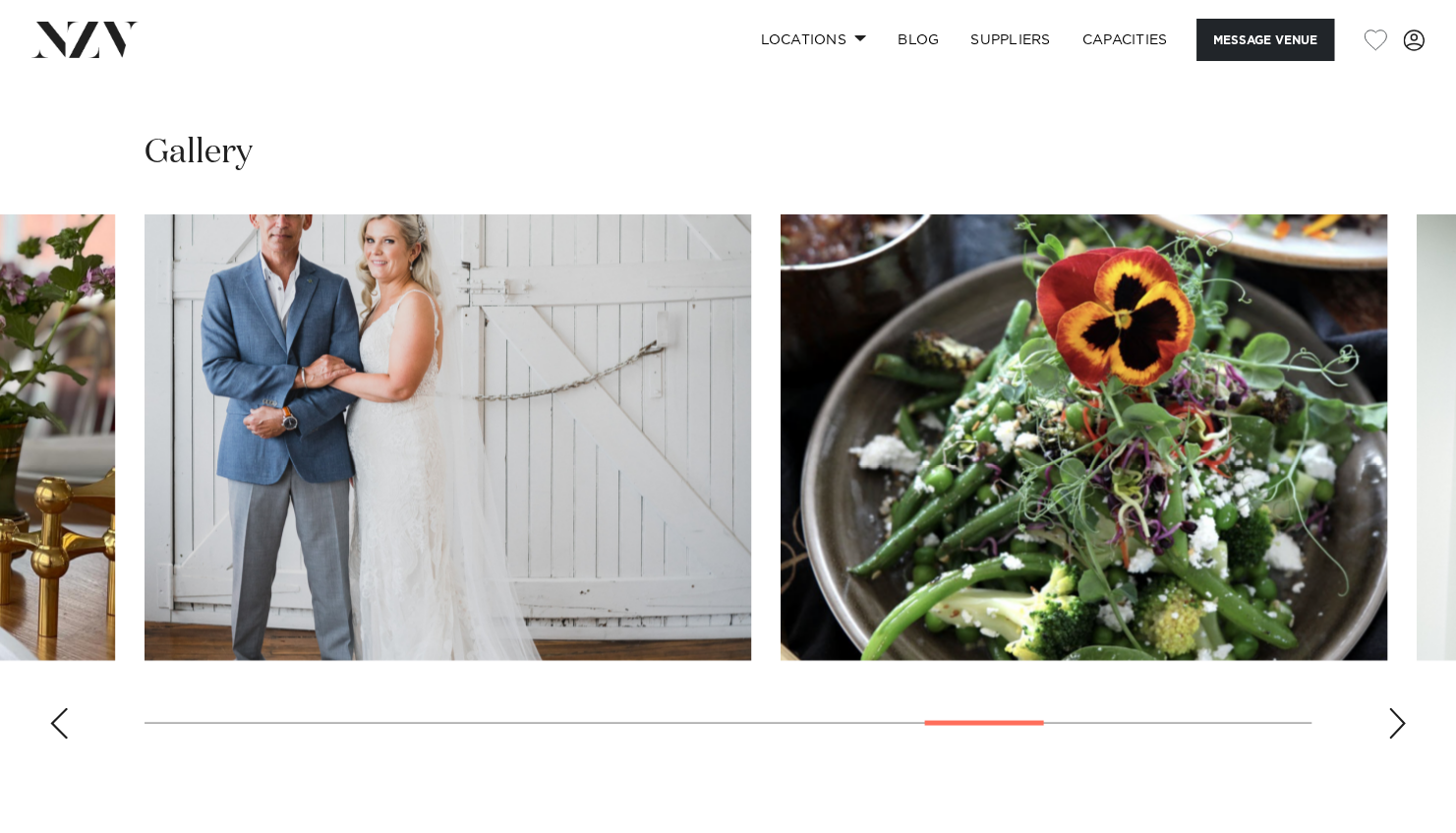
click at [1401, 729] on div "Next slide" at bounding box center [1397, 723] width 20 height 32
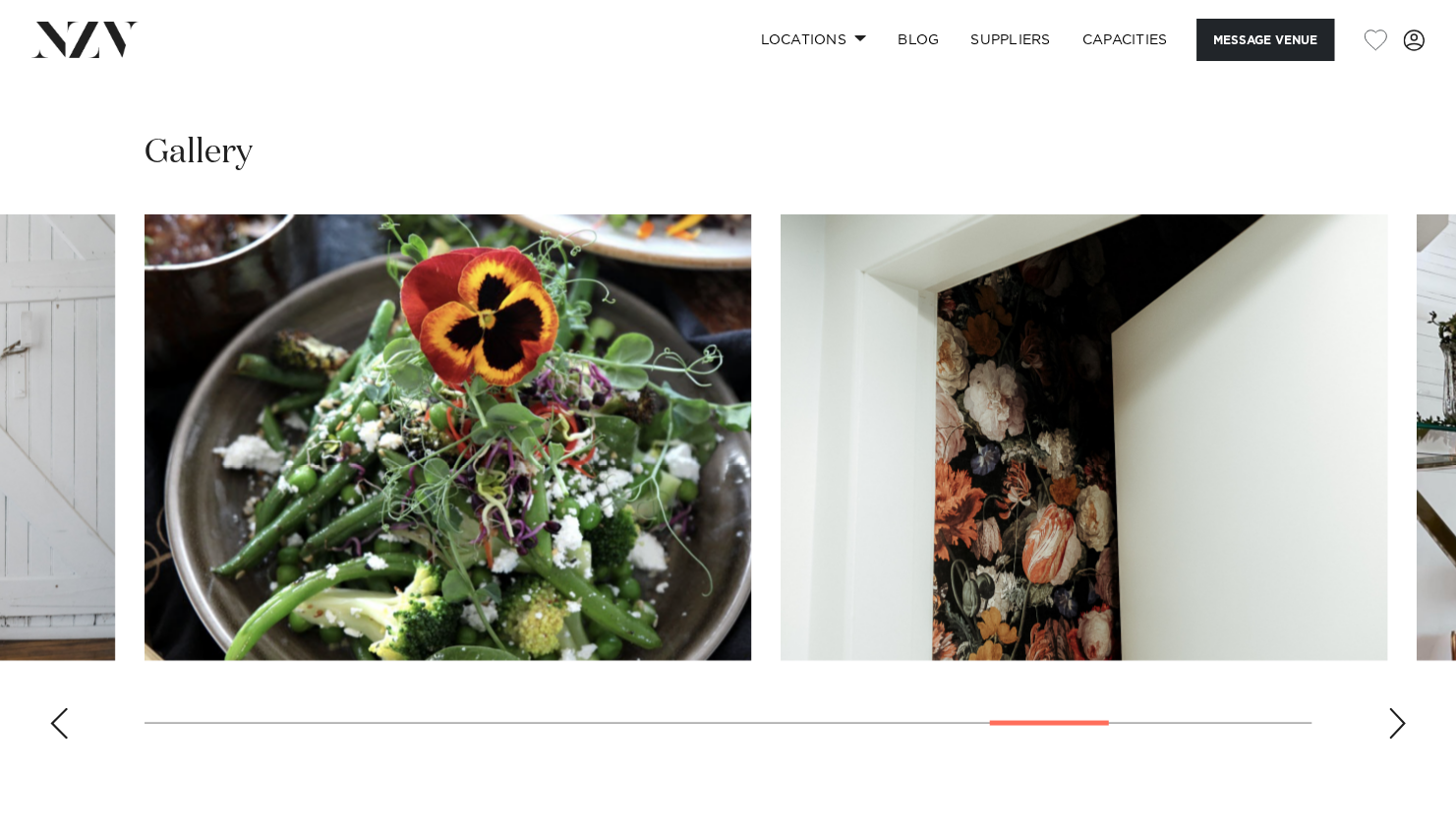
click at [1401, 728] on div "Next slide" at bounding box center [1397, 723] width 20 height 32
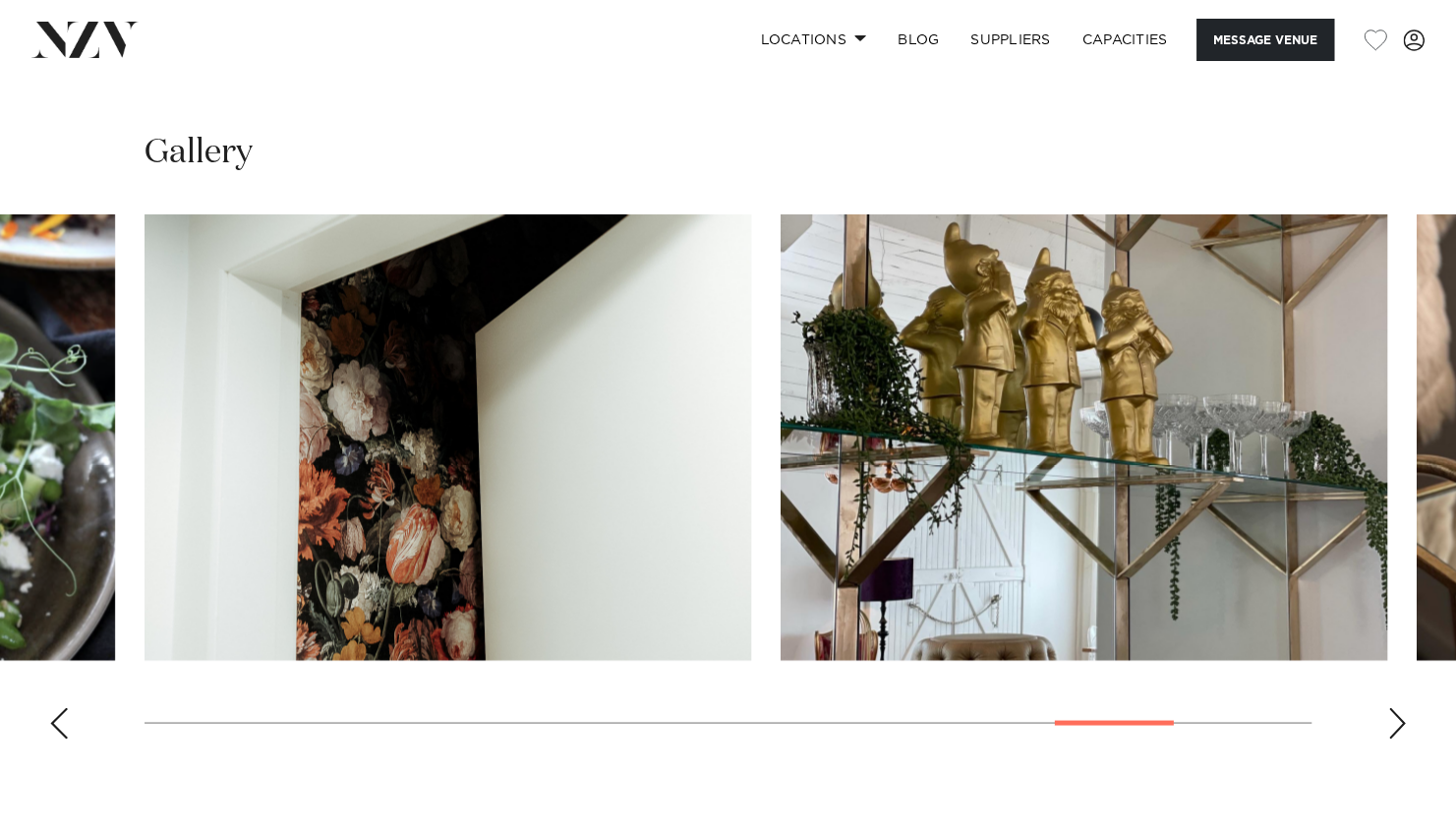
click at [1401, 728] on div "Next slide" at bounding box center [1397, 723] width 20 height 32
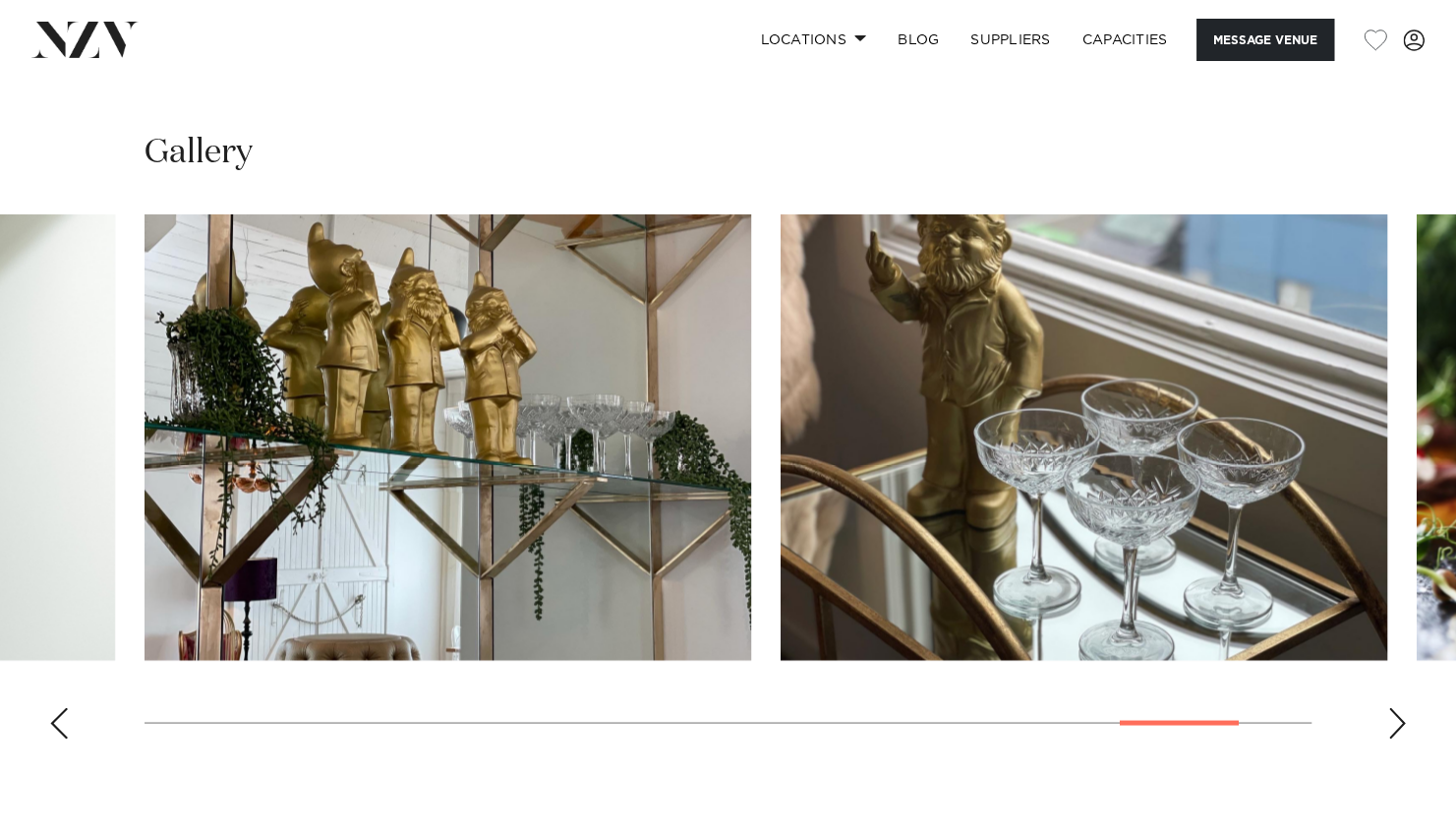
click at [1401, 728] on div "Next slide" at bounding box center [1397, 723] width 20 height 32
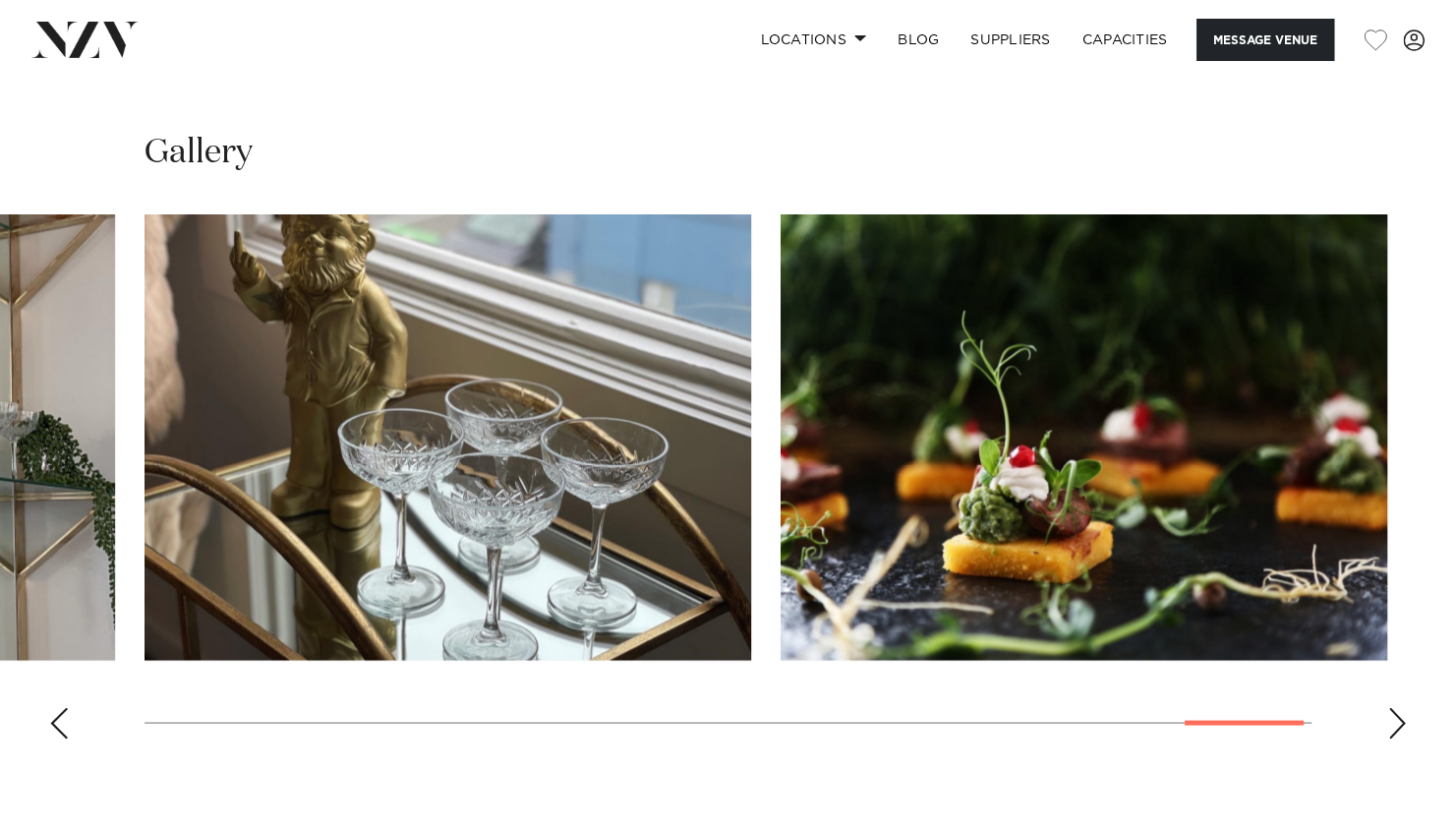
click at [1401, 726] on div "Next slide" at bounding box center [1397, 723] width 20 height 32
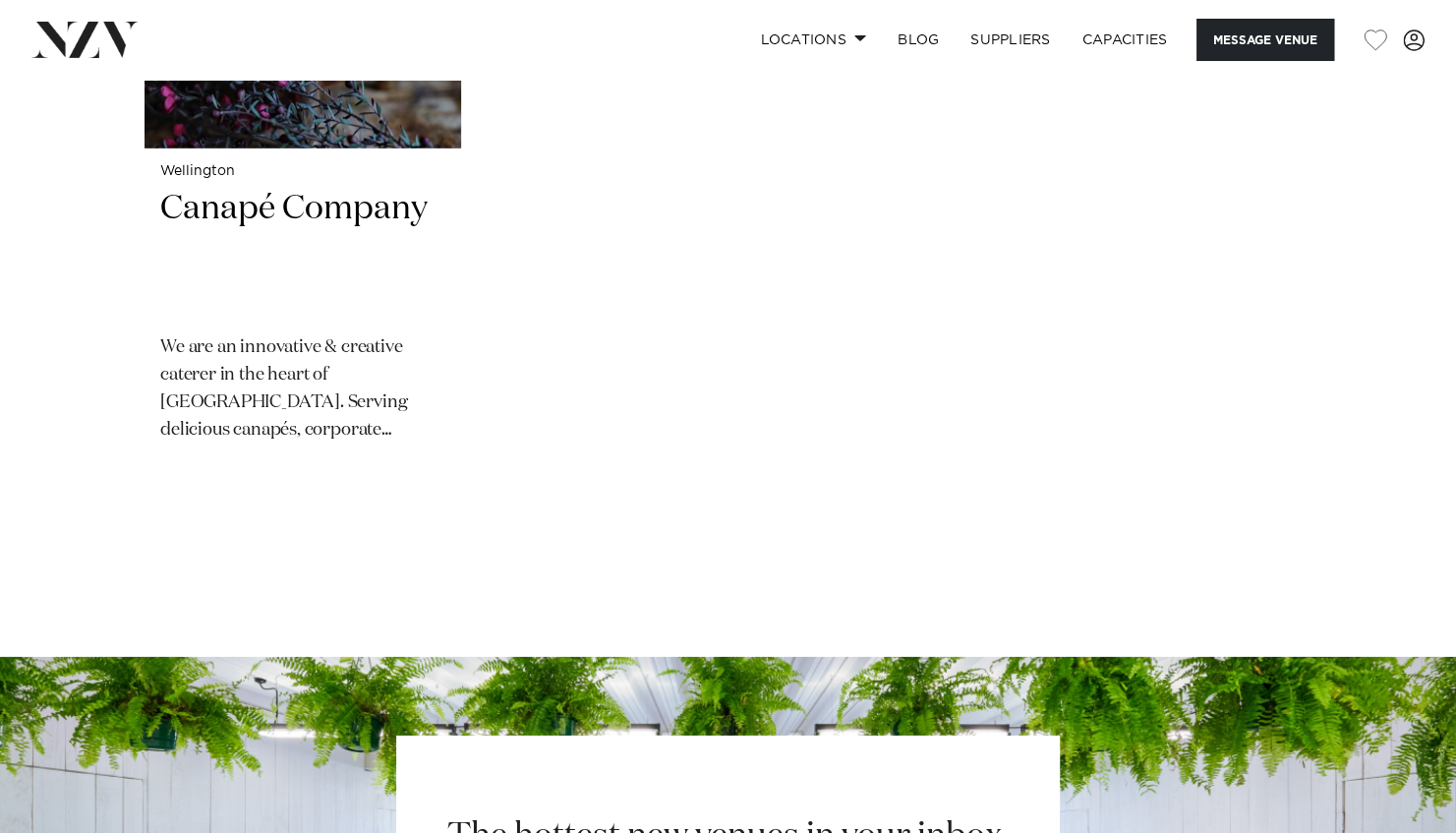
scroll to position [3344, 0]
